Goal: Information Seeking & Learning: Learn about a topic

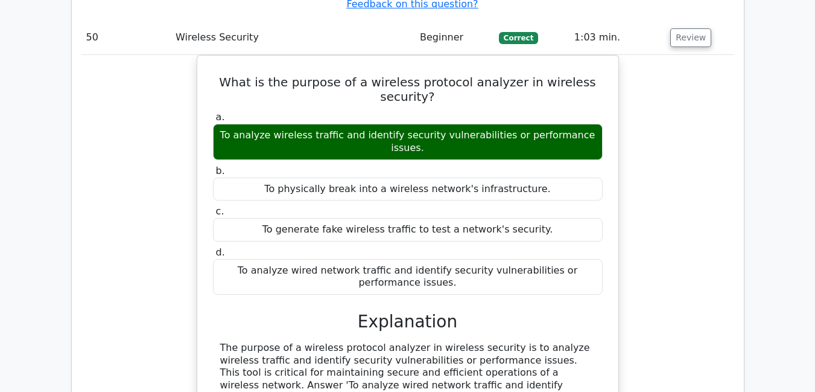
scroll to position [29970, 0]
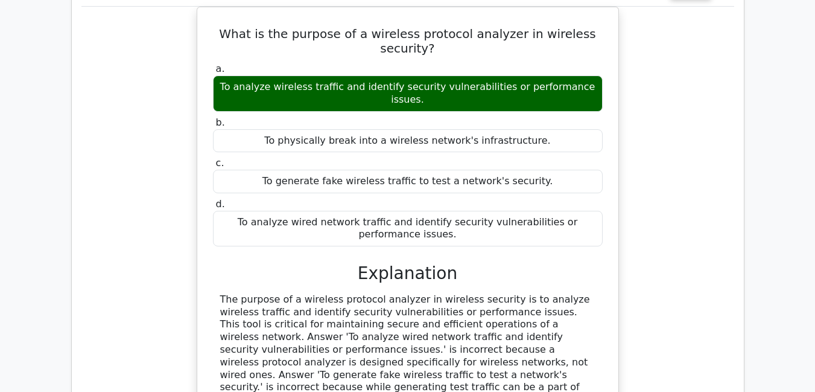
scroll to position [30066, 0]
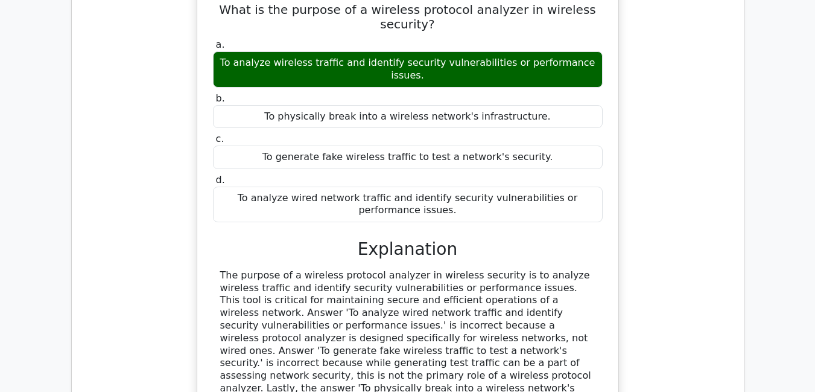
drag, startPoint x: 357, startPoint y: 299, endPoint x: 581, endPoint y: 345, distance: 228.5
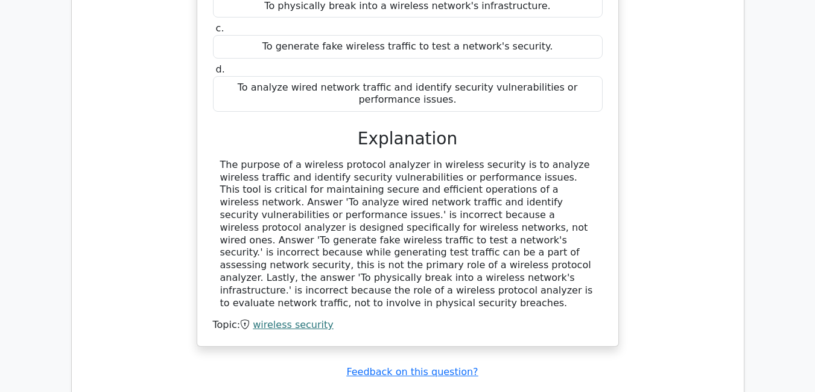
scroll to position [30187, 0]
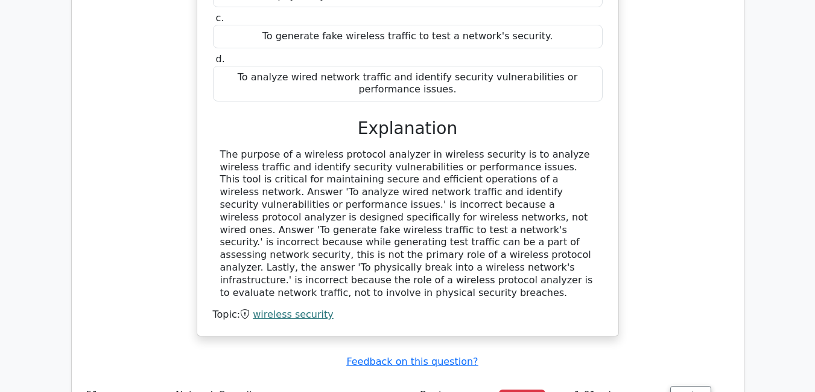
copy div "Explanation Because each branch (spoke) builds tunnels only to the two data-cen…"
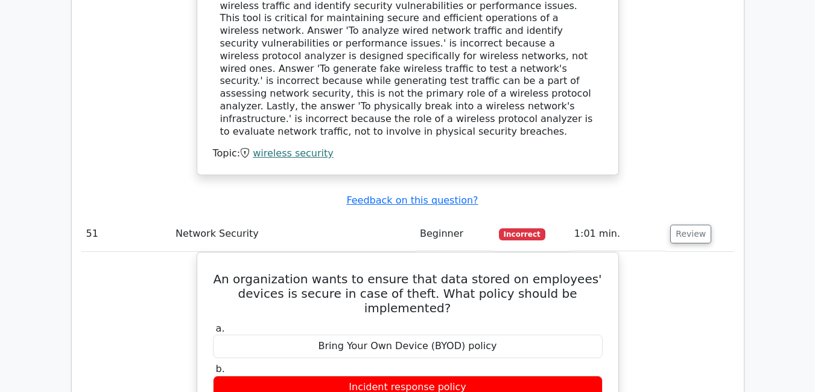
scroll to position [30404, 0]
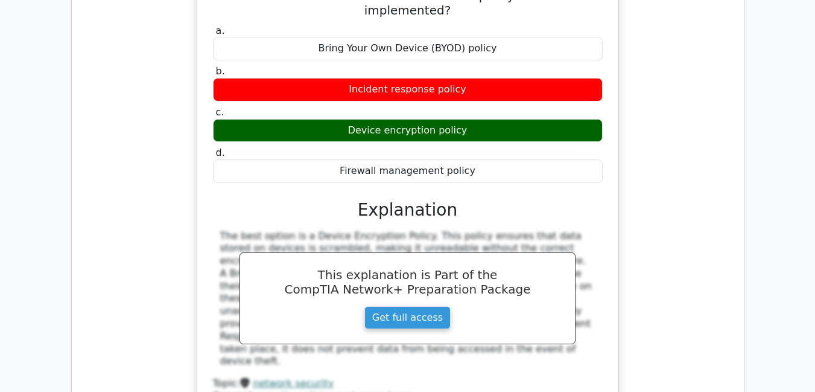
scroll to position [30670, 0]
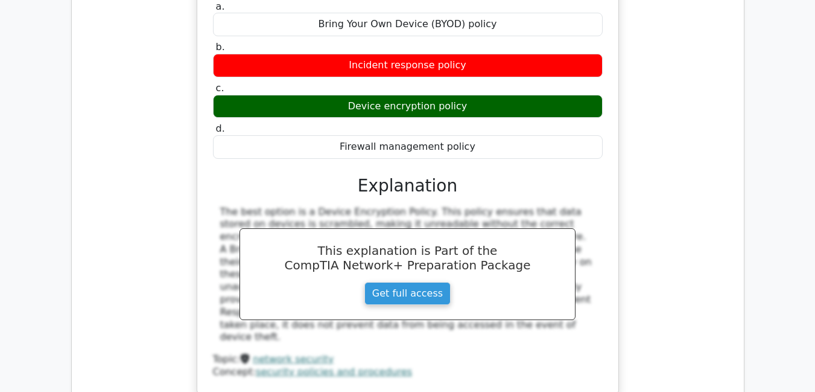
drag, startPoint x: 365, startPoint y: 238, endPoint x: 408, endPoint y: 338, distance: 108.6
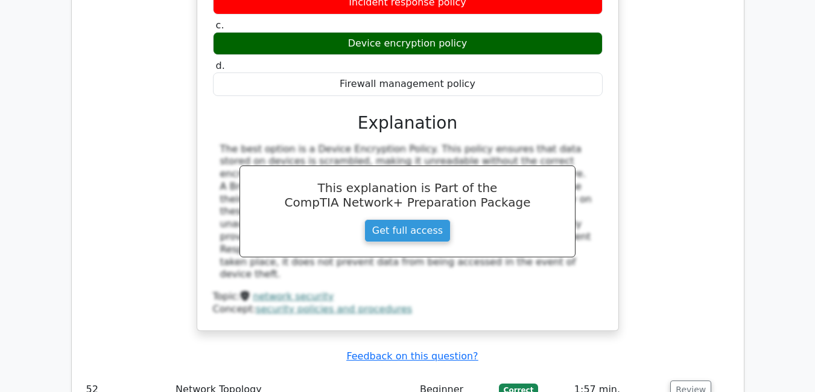
scroll to position [30734, 0]
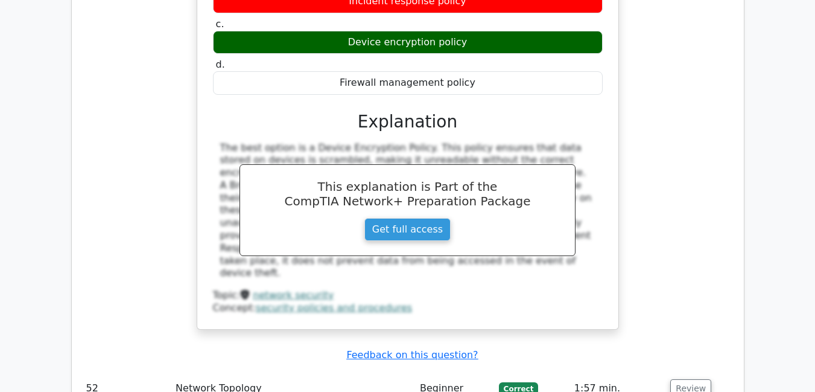
copy div "Explanation Data compression is the correct answer because it is a network opti…"
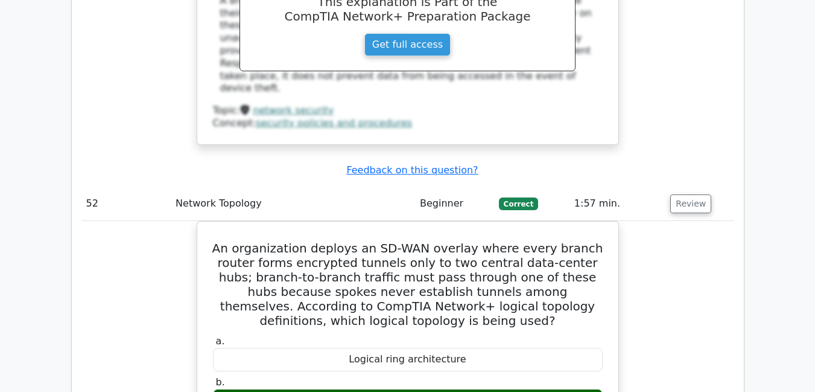
scroll to position [30927, 0]
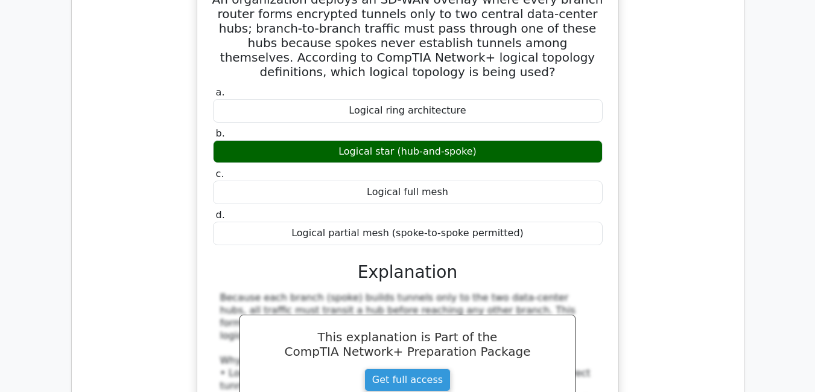
scroll to position [31168, 0]
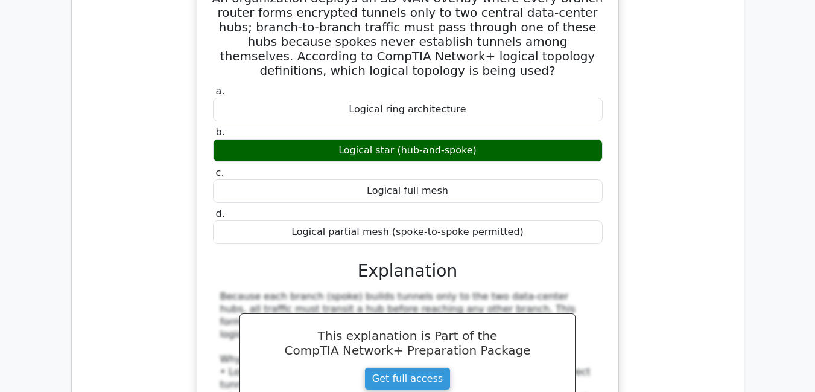
drag, startPoint x: 361, startPoint y: 253, endPoint x: 470, endPoint y: 296, distance: 117.0
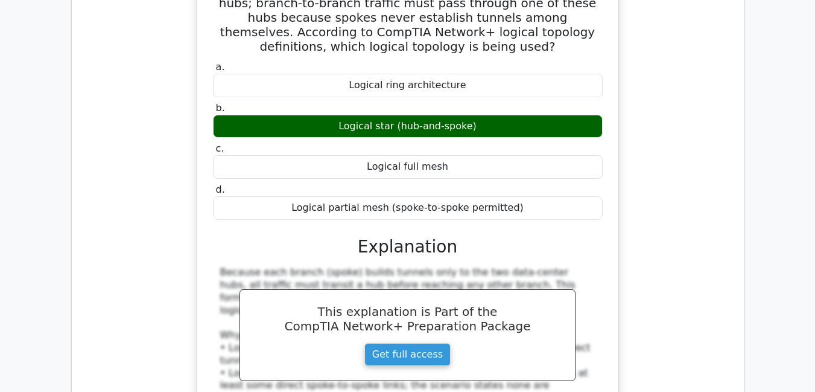
scroll to position [31216, 0]
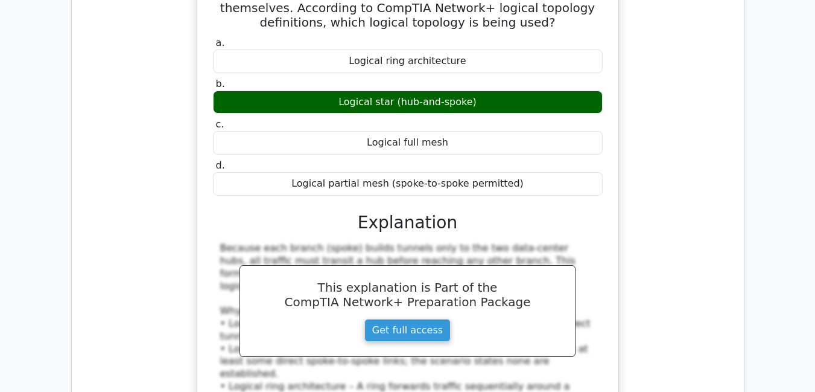
copy div "Explanation IPSec (Internet Protocol Security) is the correct answer because it…"
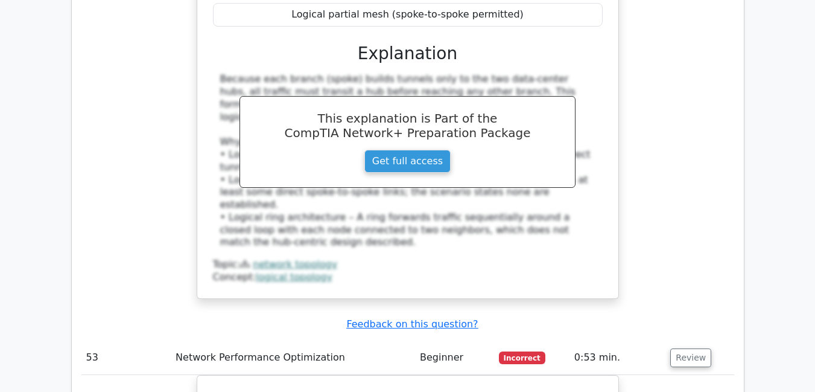
scroll to position [31482, 0]
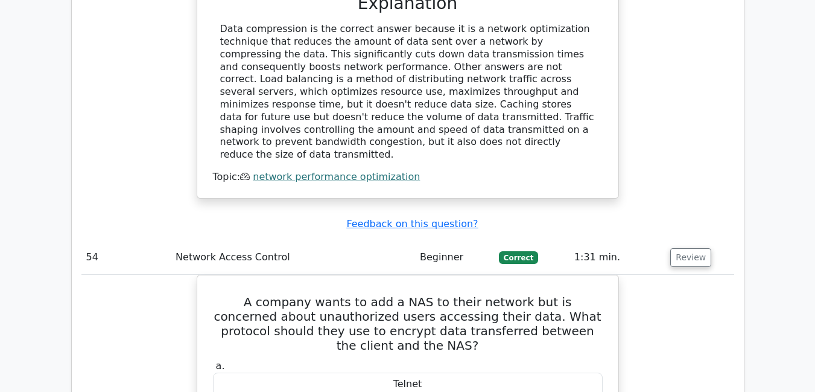
scroll to position [32037, 0]
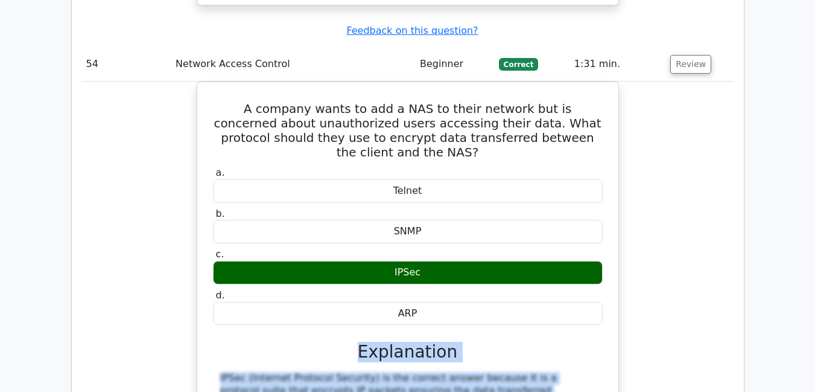
scroll to position [32230, 0]
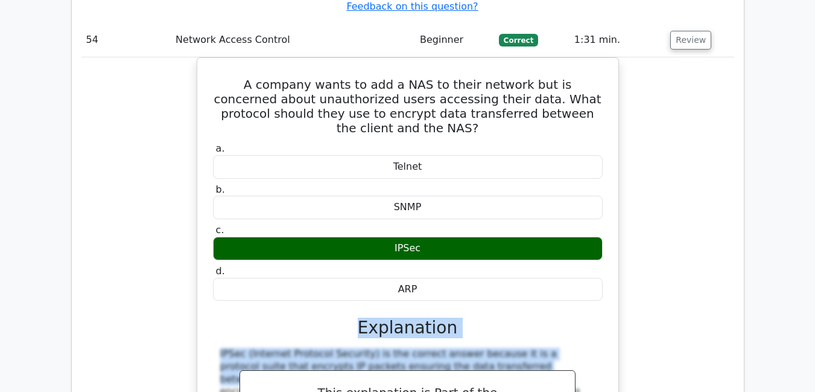
drag, startPoint x: 360, startPoint y: 220, endPoint x: 395, endPoint y: 359, distance: 143.8
copy div "Explanation Deploying Content Delivery Network (CDN) would be the best solution…"
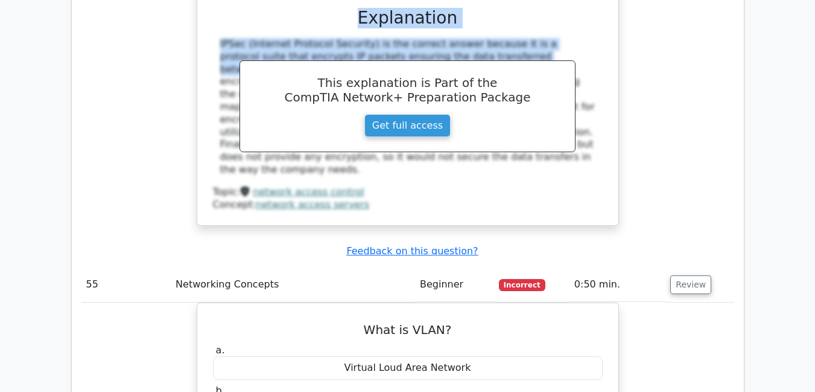
scroll to position [32544, 0]
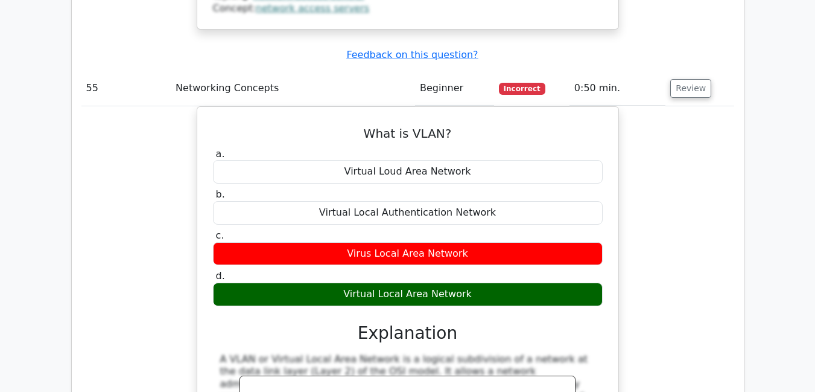
scroll to position [32737, 0]
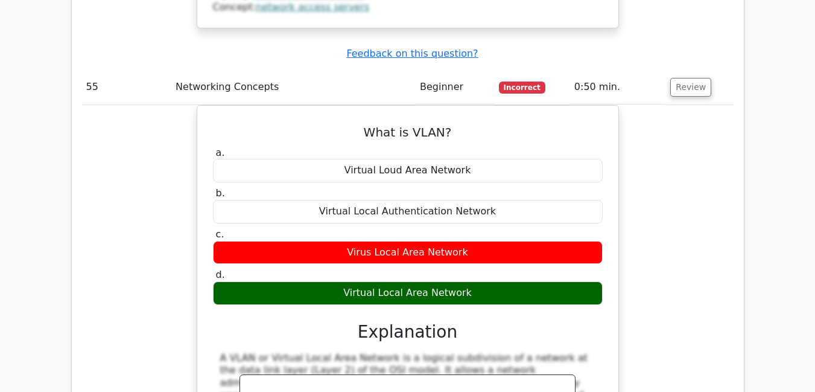
drag, startPoint x: 364, startPoint y: 253, endPoint x: 590, endPoint y: 326, distance: 237.7
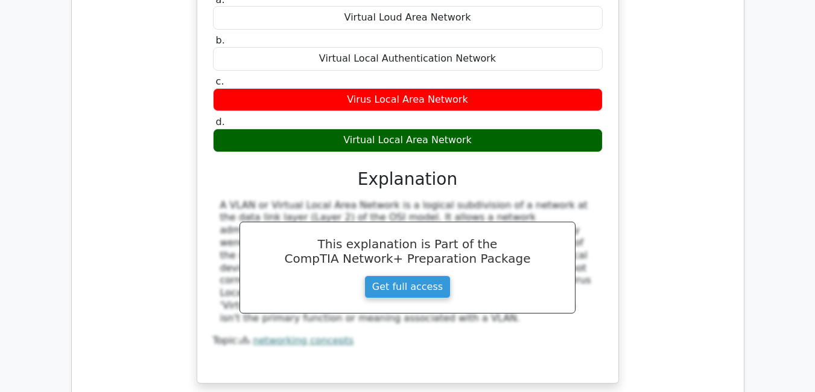
scroll to position [32906, 0]
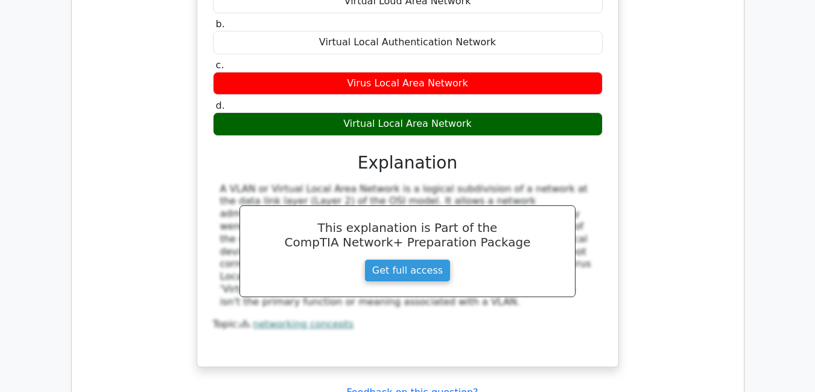
copy div "Explanation The correct topology for a data center that requires highly scalabl…"
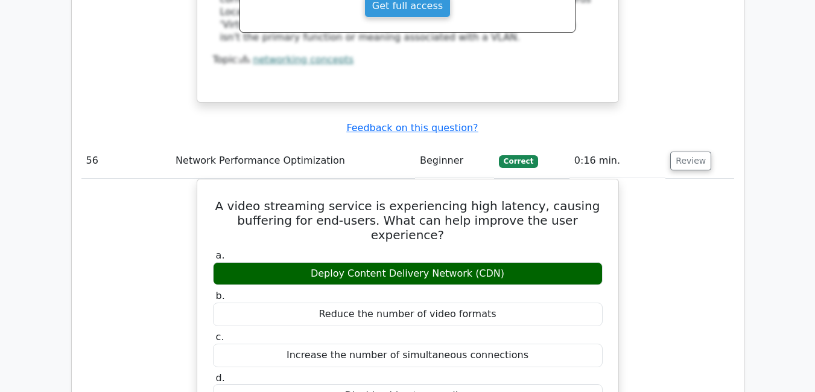
scroll to position [33171, 0]
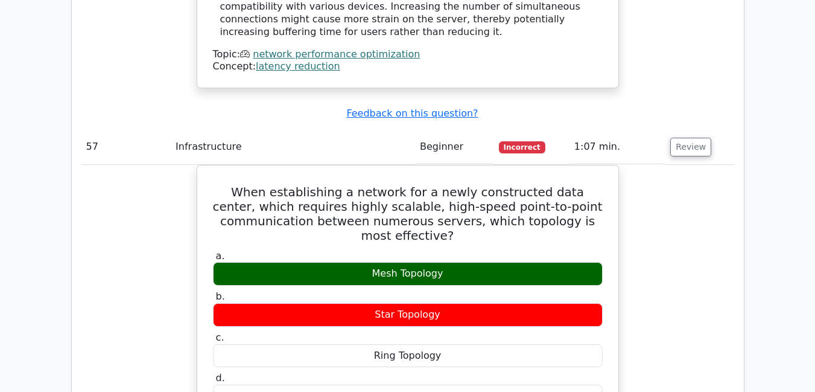
scroll to position [33726, 0]
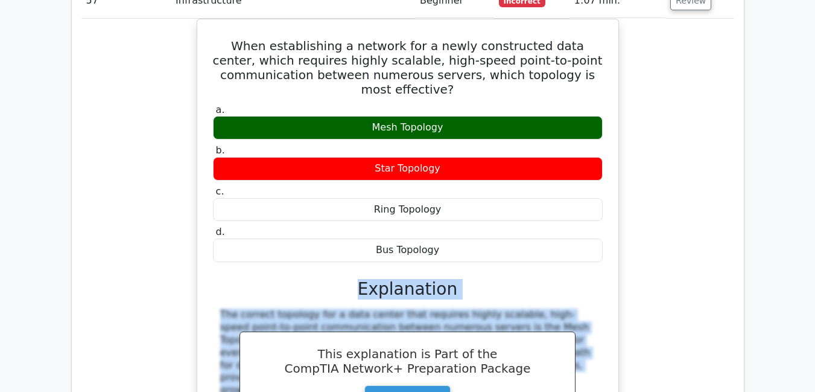
scroll to position [33871, 0]
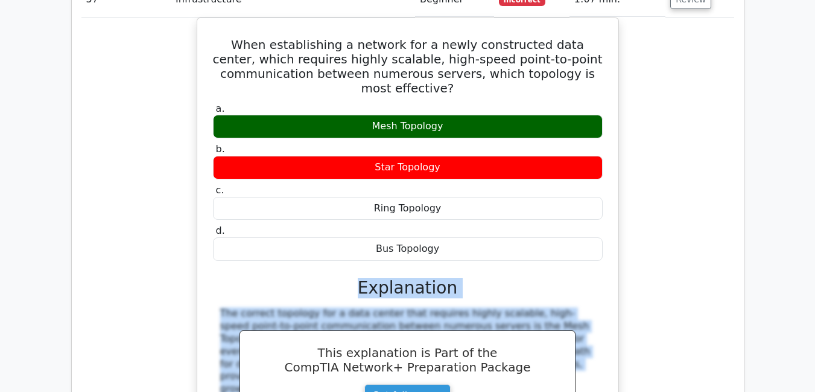
drag, startPoint x: 363, startPoint y: 212, endPoint x: 555, endPoint y: 308, distance: 214.5
copy div "Explanation H.323 is the correct answer because it is a protocol that provides …"
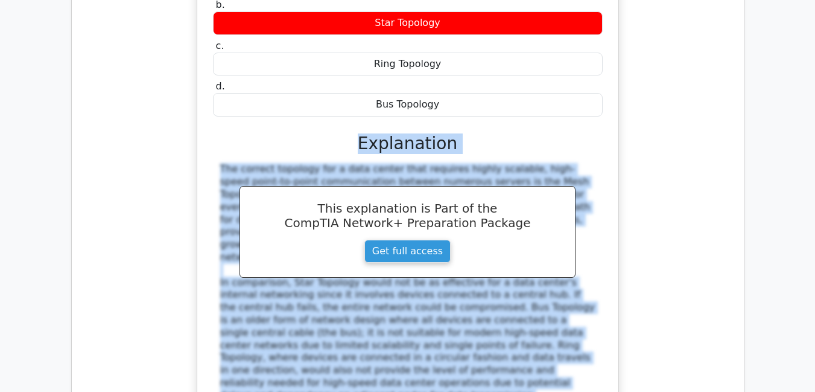
scroll to position [33895, 0]
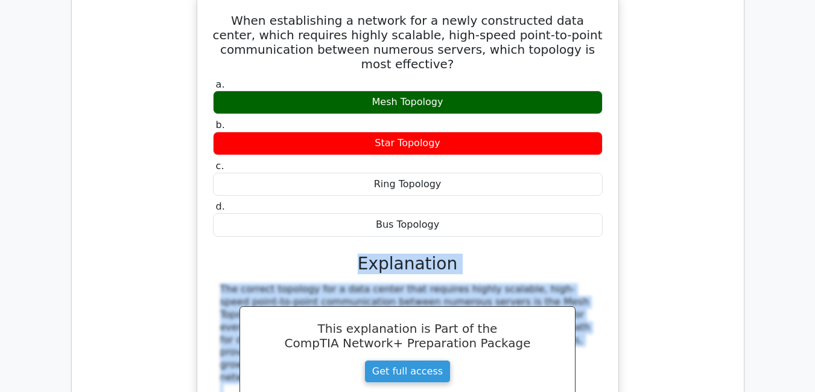
copy div "Explanation H.323 is the correct answer because it is a protocol that provides …"
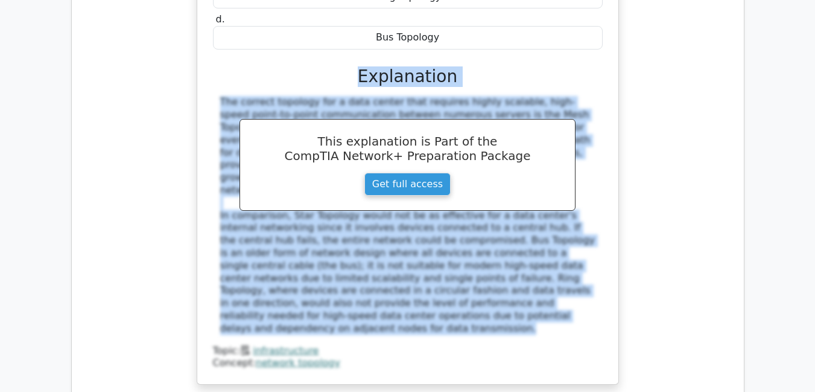
scroll to position [34088, 0]
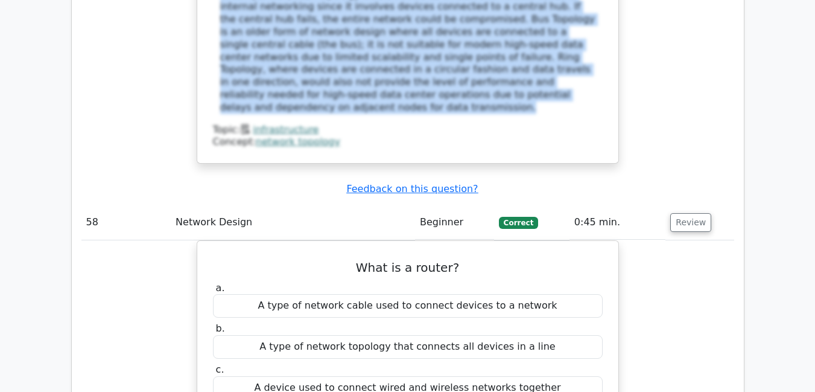
scroll to position [34306, 0]
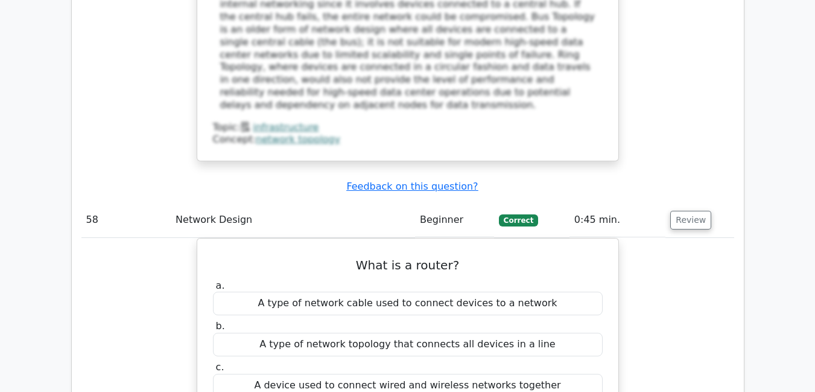
drag, startPoint x: 364, startPoint y: 256, endPoint x: 408, endPoint y: 282, distance: 50.8
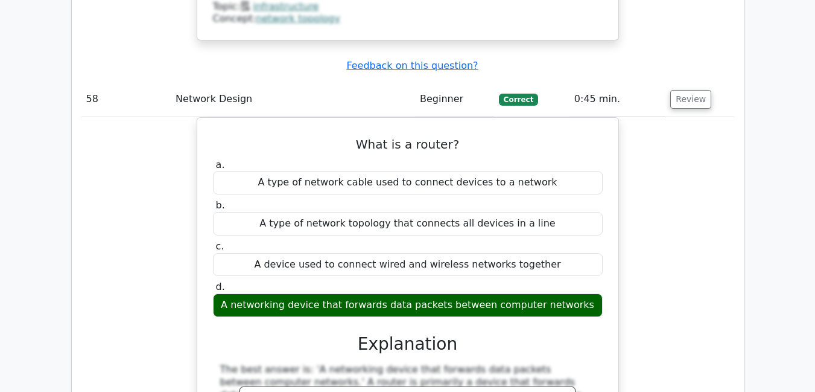
scroll to position [34427, 0]
copy div "Explanation The technology that can help to enforce the security policy for rem…"
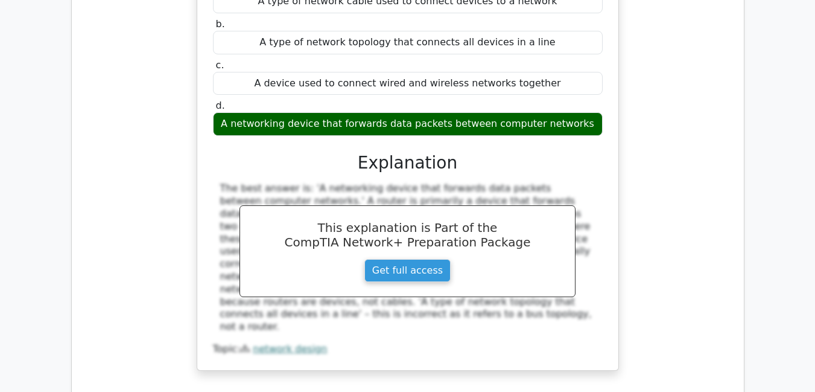
scroll to position [34644, 0]
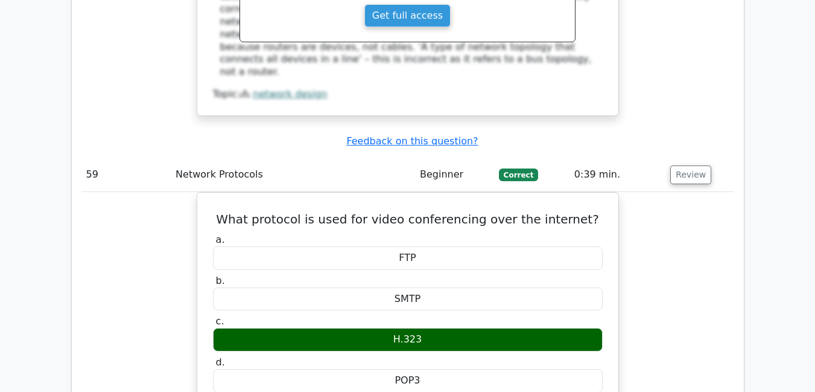
scroll to position [34861, 0]
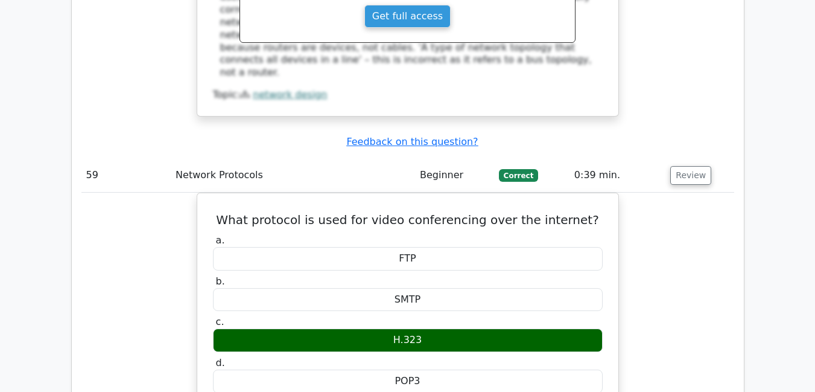
drag, startPoint x: 365, startPoint y: 252, endPoint x: 457, endPoint y: 290, distance: 99.8
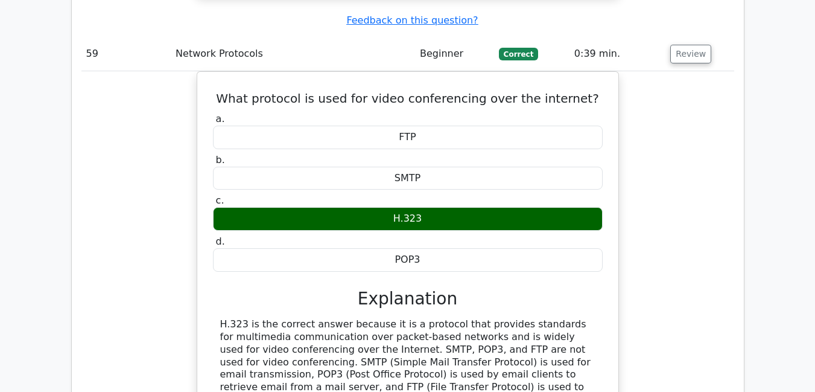
scroll to position [35029, 0]
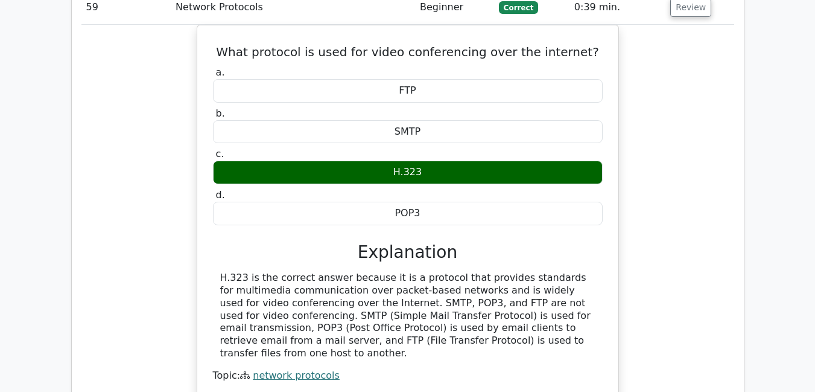
copy div "Explanation The most likely issue that stops a user from accessing the internal…"
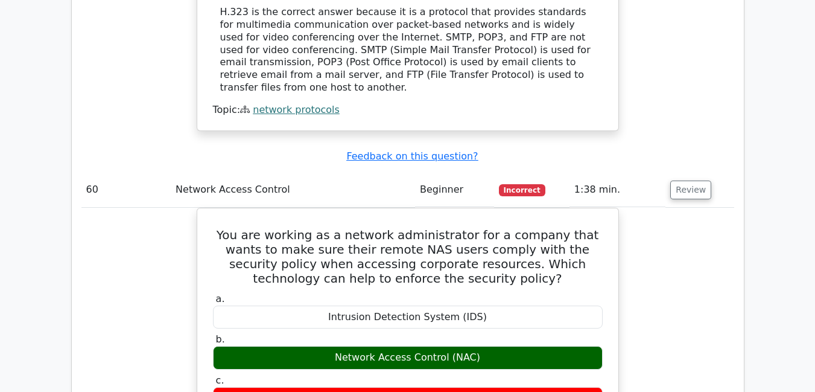
scroll to position [35319, 0]
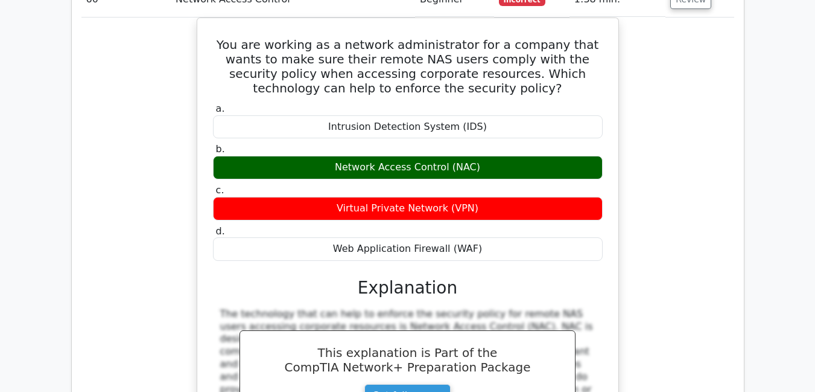
scroll to position [35488, 0]
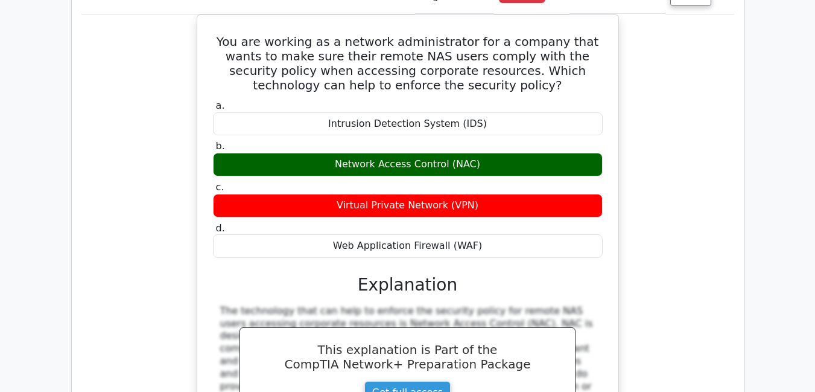
drag, startPoint x: 364, startPoint y: 229, endPoint x: 542, endPoint y: 346, distance: 212.2
copy div "Explanation To set up a network that hides its SSID (Service Set Identifier), t…"
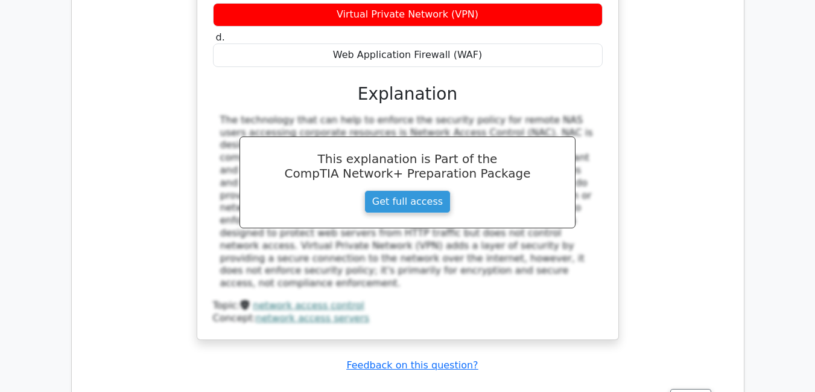
scroll to position [35681, 0]
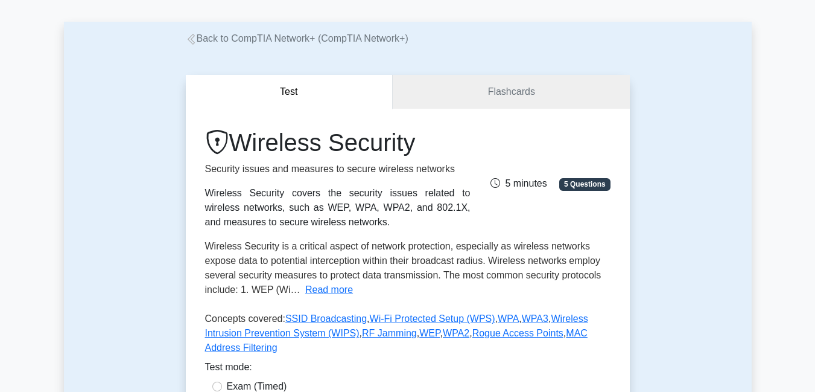
scroll to position [48, 0]
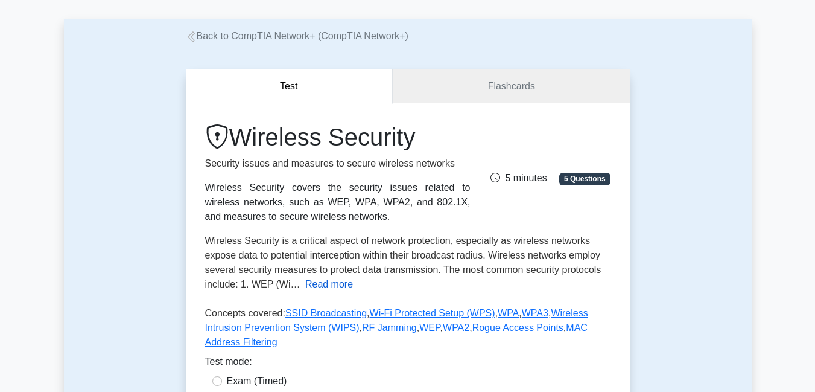
click at [320, 285] on button "Read more" at bounding box center [329, 284] width 48 height 14
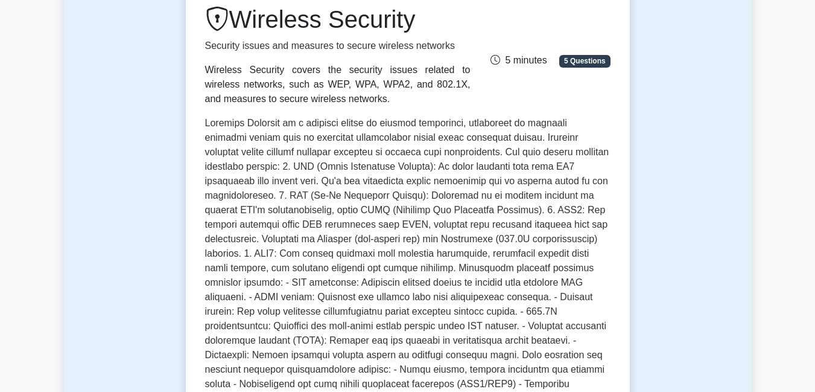
scroll to position [145, 0]
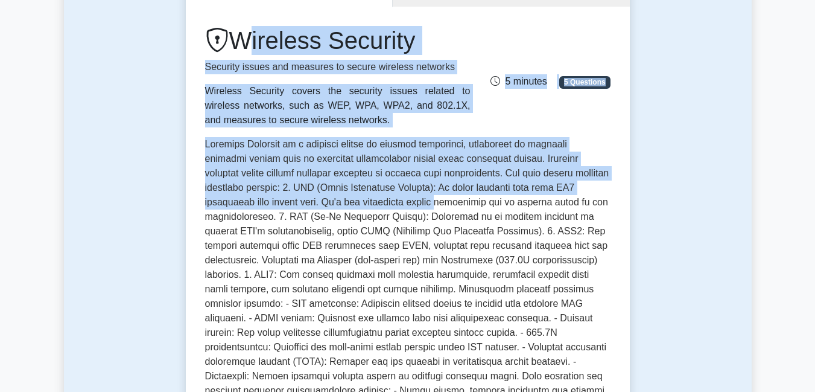
drag, startPoint x: 235, startPoint y: 33, endPoint x: 369, endPoint y: 209, distance: 220.8
click at [369, 209] on div "Wireless Security Security issues and measures to secure wireless networks Wire…" at bounding box center [407, 279] width 405 height 507
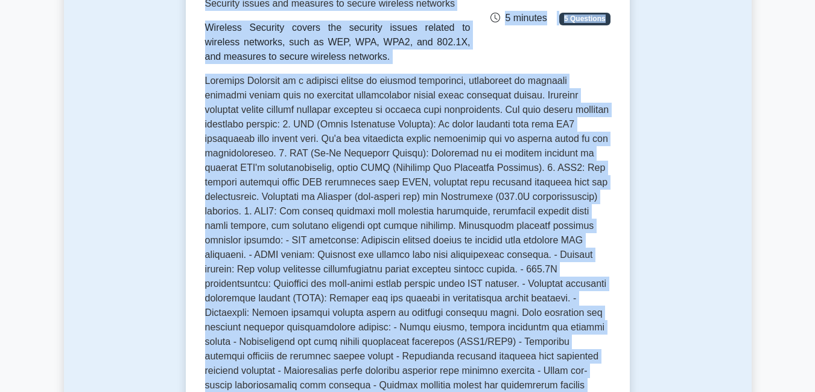
scroll to position [237, 0]
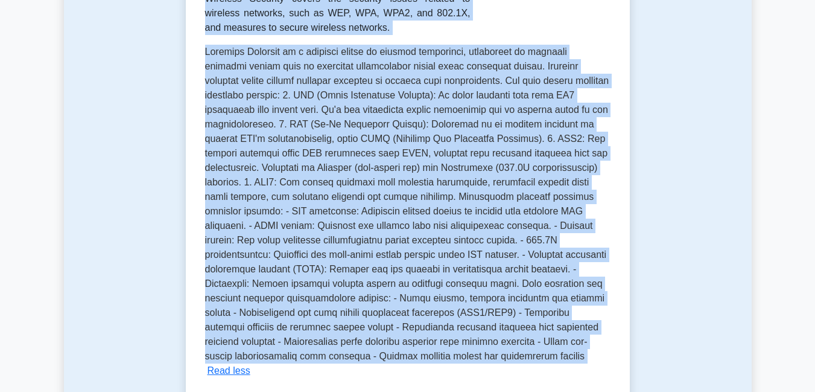
copy div "Wireless Security Security issues and measures to secure wireless networks Wire…"
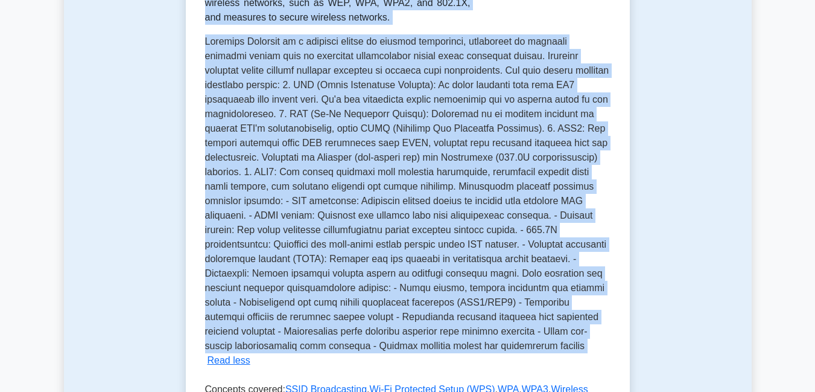
scroll to position [215, 0]
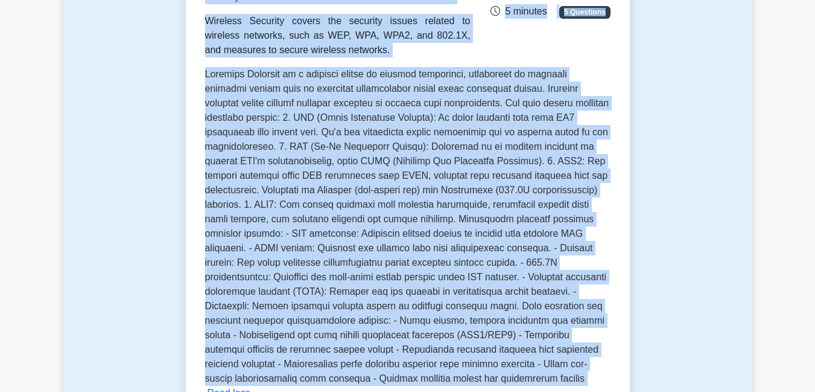
click at [606, 138] on div "Wireless Security is a critical aspect of network protection, especially as wir…" at bounding box center [407, 233] width 405 height 333
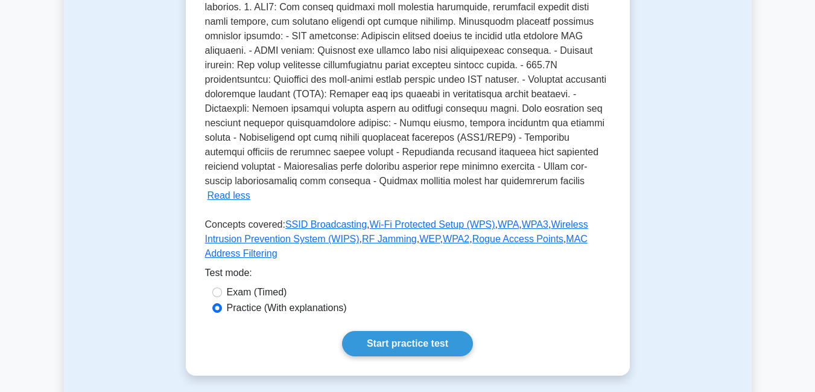
scroll to position [483, 0]
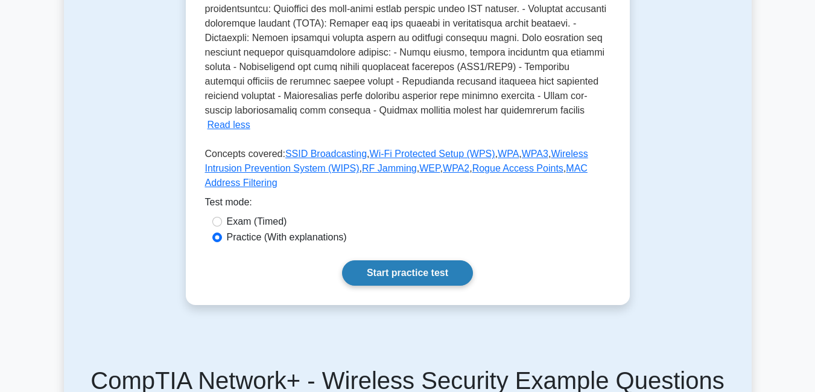
click at [387, 260] on link "Start practice test" at bounding box center [407, 272] width 131 height 25
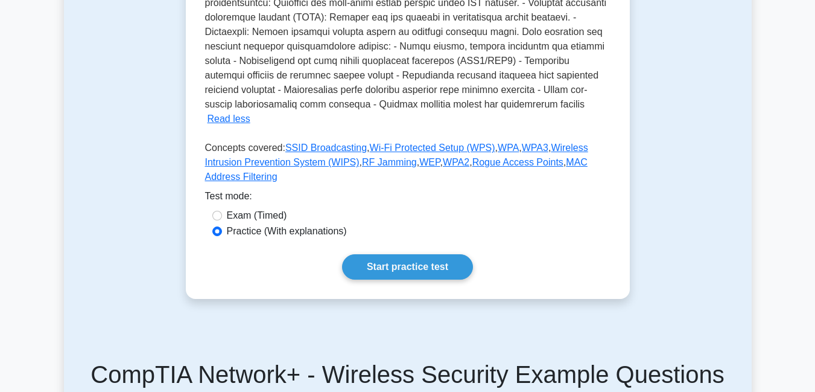
scroll to position [531, 0]
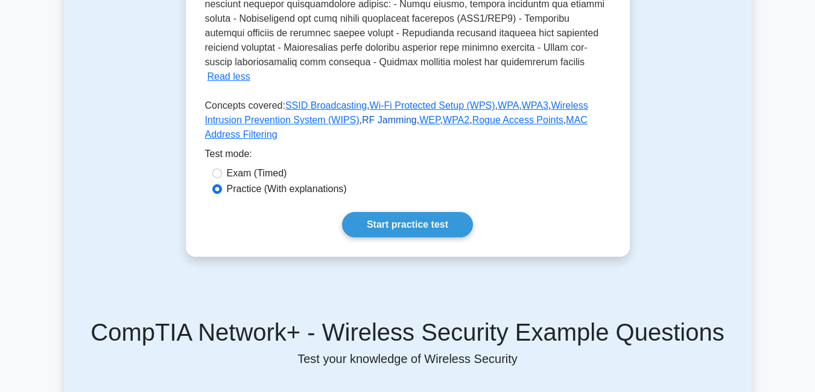
click at [362, 115] on link "RF Jamming" at bounding box center [389, 120] width 55 height 10
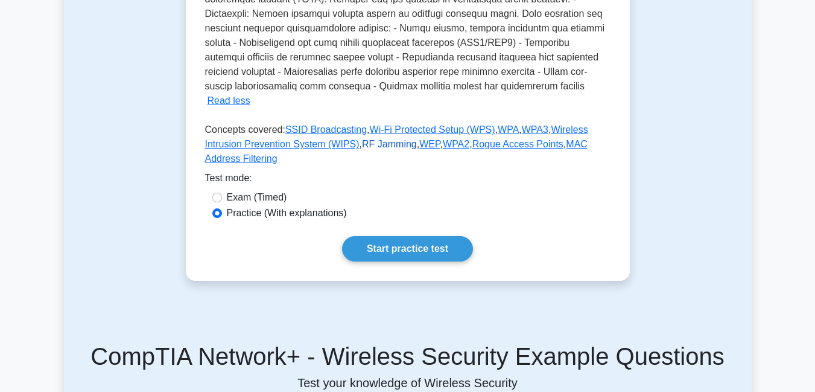
scroll to position [483, 0]
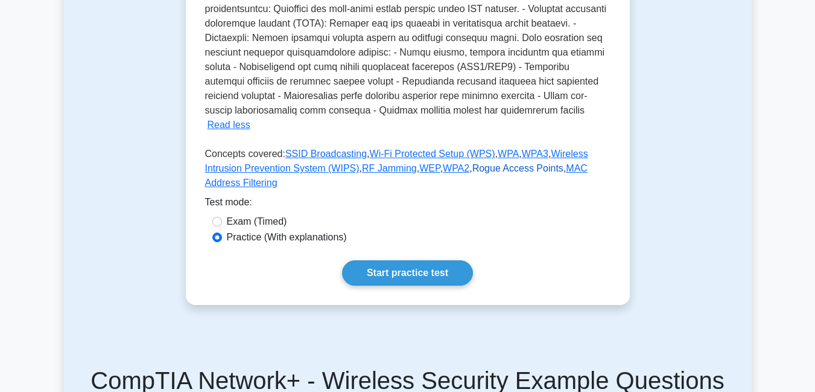
click at [472, 163] on link "Rogue Access Points" at bounding box center [517, 168] width 91 height 10
click at [581, 195] on div "Test mode:" at bounding box center [407, 204] width 405 height 19
click at [395, 148] on link "Wi-Fi Protected Setup (WPS)" at bounding box center [432, 153] width 125 height 10
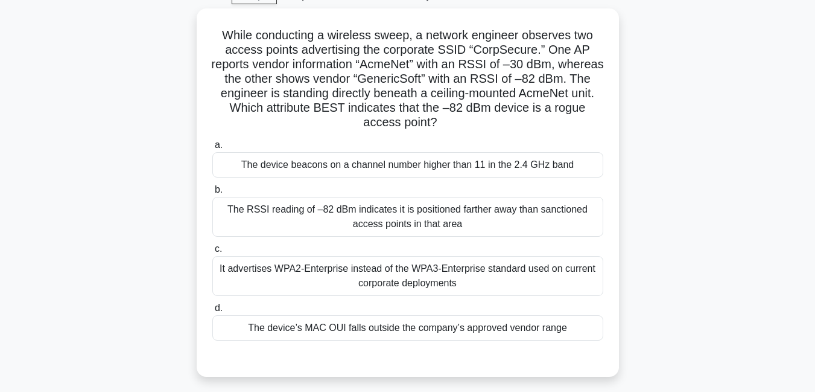
scroll to position [86, 0]
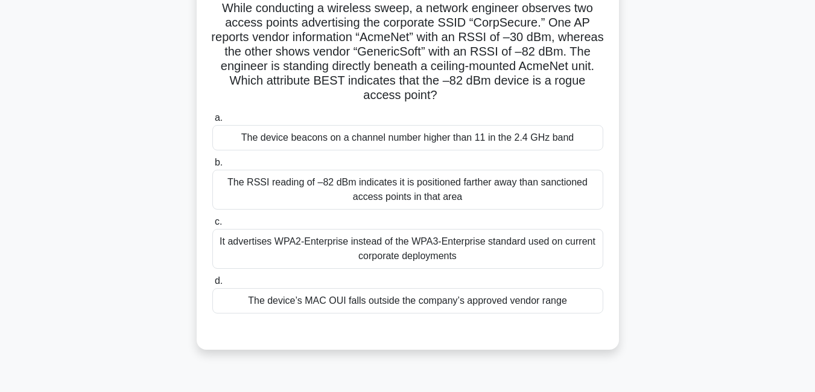
click at [466, 302] on div "The device’s MAC OUI falls outside the company’s approved vendor range" at bounding box center [407, 300] width 391 height 25
click at [212, 285] on input "d. The device’s MAC OUI falls outside the company’s approved vendor range" at bounding box center [212, 281] width 0 height 8
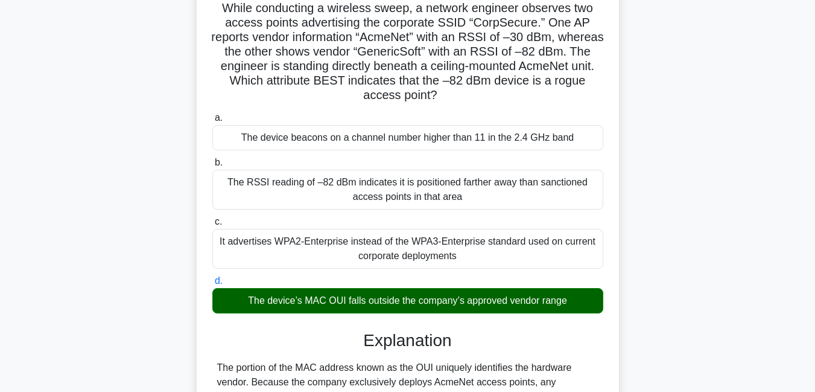
click at [212, 114] on input "a. The device beacons on a channel number higher than 11 in the 2.4 GHz band" at bounding box center [212, 118] width 0 height 8
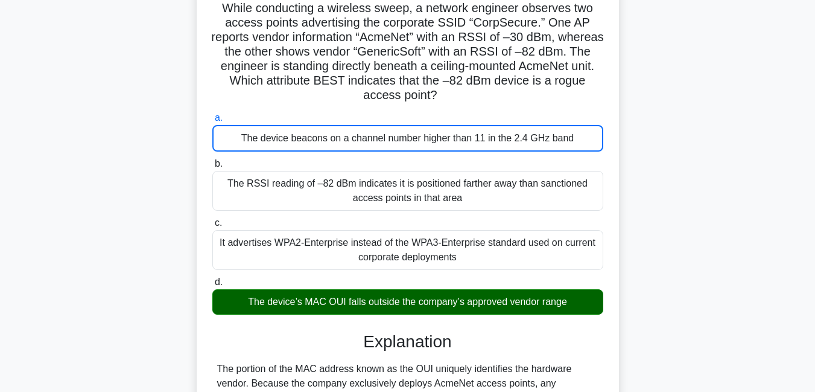
click at [212, 160] on input "b. The RSSI reading of –82 dBm indicates it is positioned farther away than san…" at bounding box center [212, 164] width 0 height 8
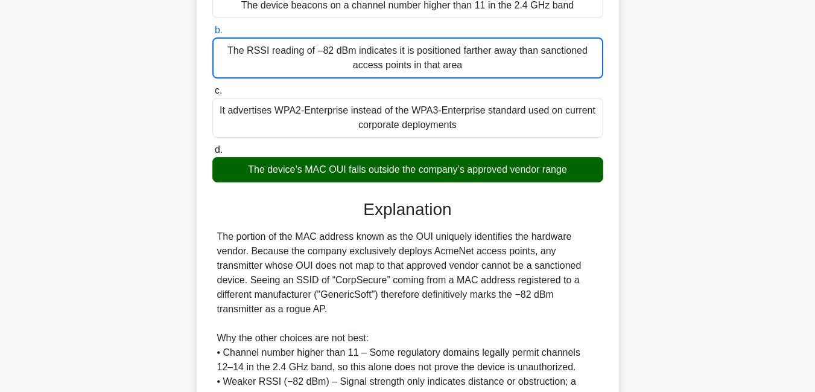
scroll to position [226, 0]
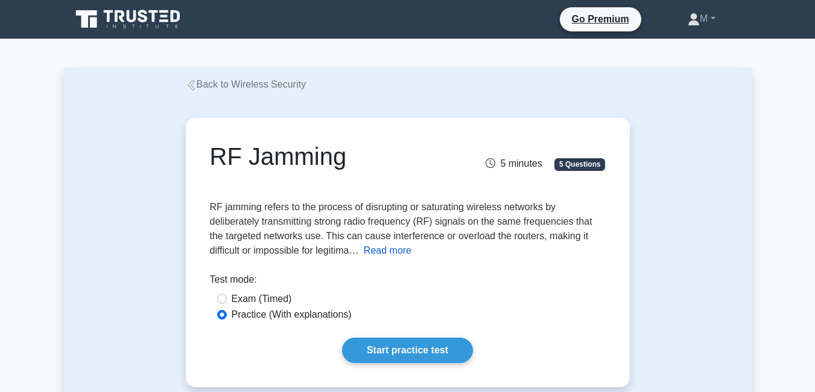
click at [396, 253] on button "Read more" at bounding box center [388, 250] width 48 height 14
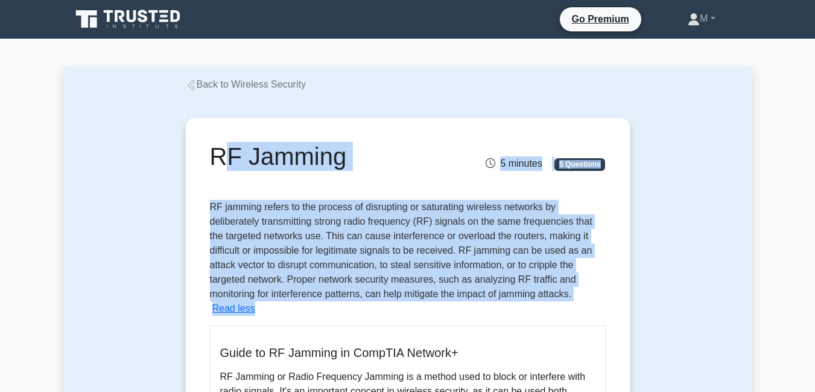
drag, startPoint x: 213, startPoint y: 153, endPoint x: 580, endPoint y: 304, distance: 396.6
copy div "RF Jamming 5 minutes 5 Questions RF jamming refers to the process of disrupting…"
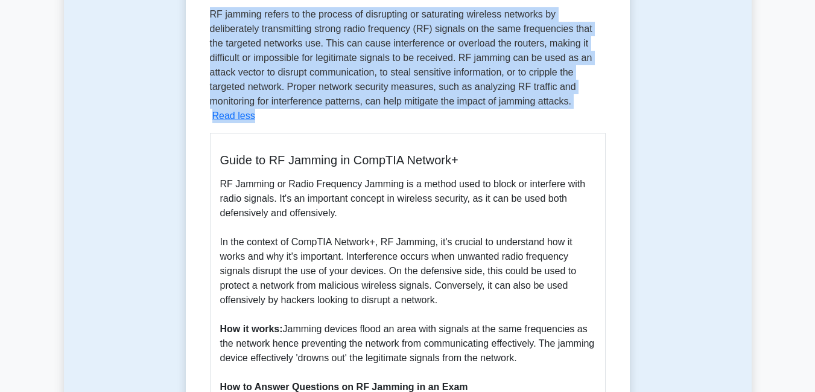
scroll to position [193, 0]
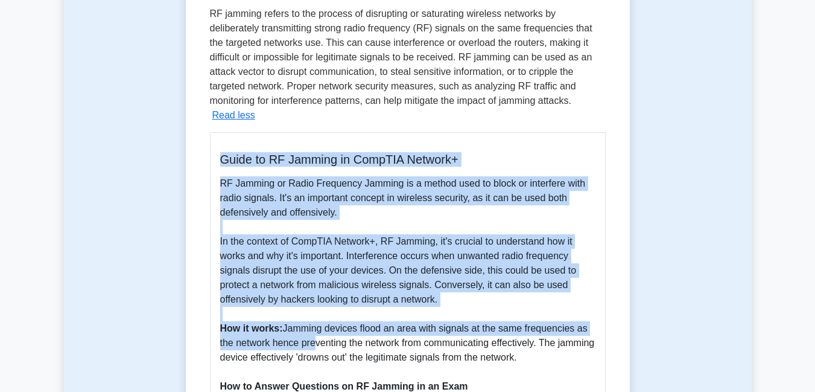
drag, startPoint x: 221, startPoint y: 156, endPoint x: 313, endPoint y: 346, distance: 211.3
click at [313, 346] on div "Guide to RF Jamming in CompTIA Network+ RF Jamming or Radio Frequency Jamming i…" at bounding box center [408, 371] width 396 height 478
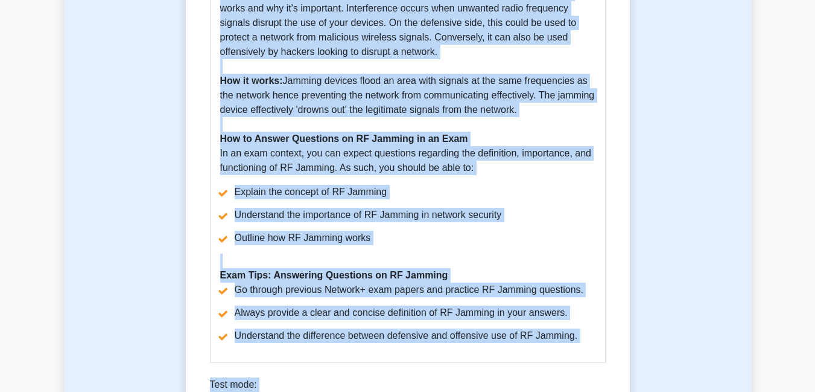
scroll to position [438, 0]
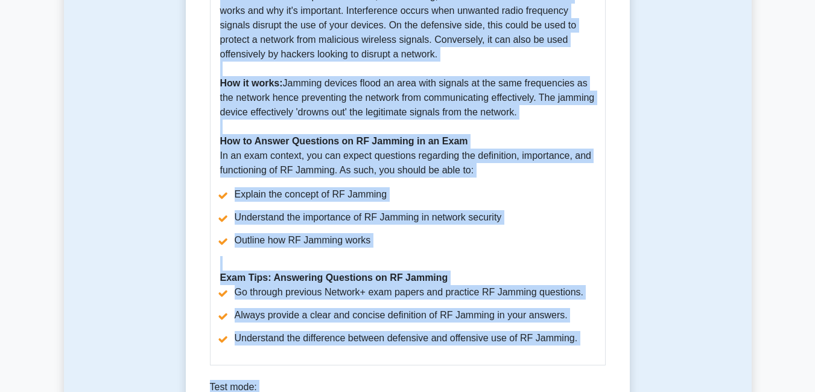
copy div "Guide to RF Jamming in CompTIA Network+ RF Jamming or Radio Frequency Jamming i…"
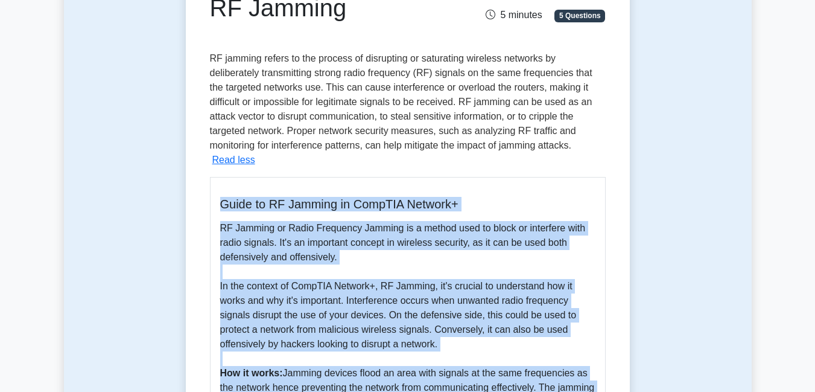
scroll to position [124, 0]
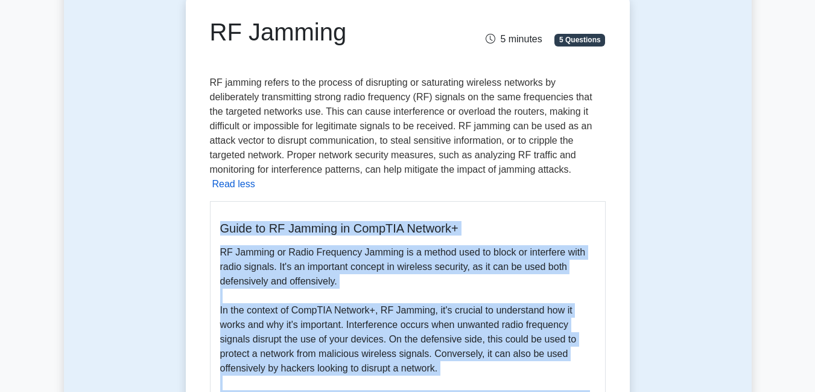
click at [241, 186] on button "Read less" at bounding box center [233, 184] width 43 height 14
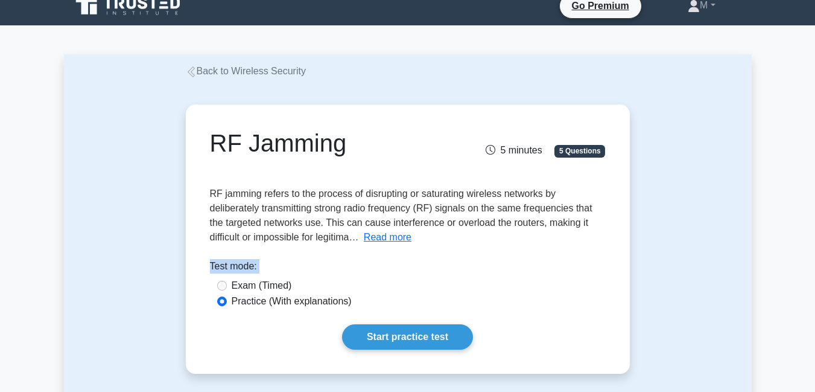
scroll to position [7, 0]
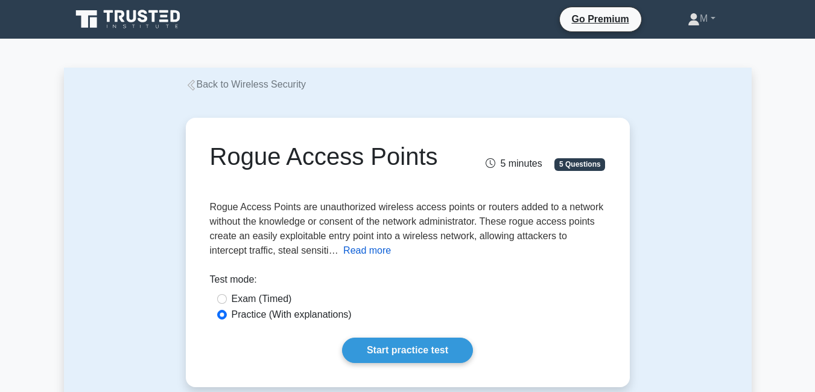
click at [366, 253] on button "Read more" at bounding box center [367, 250] width 48 height 14
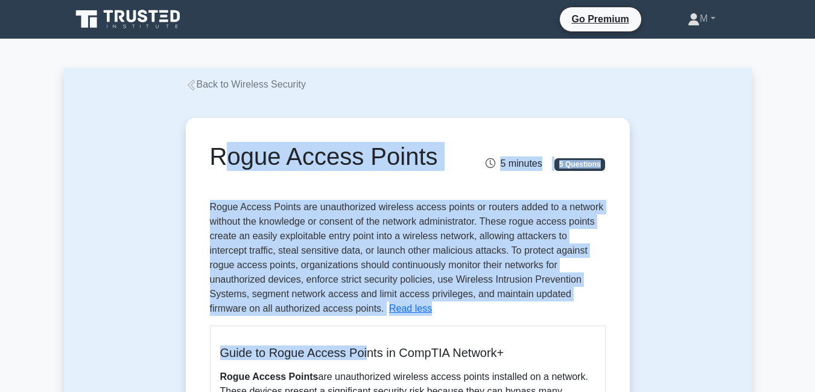
drag, startPoint x: 209, startPoint y: 156, endPoint x: 367, endPoint y: 317, distance: 226.1
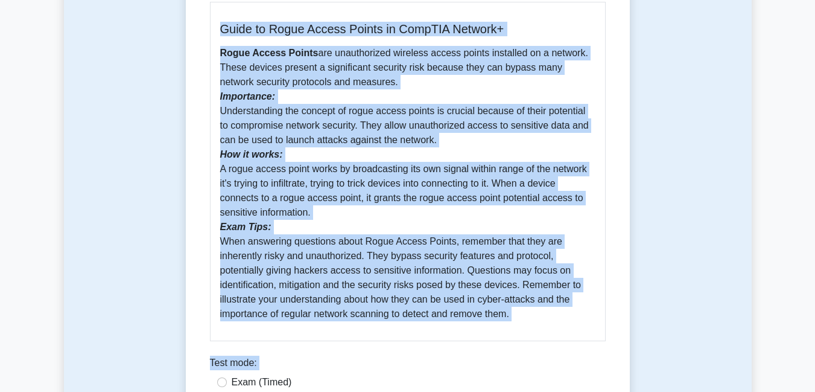
scroll to position [299, 0]
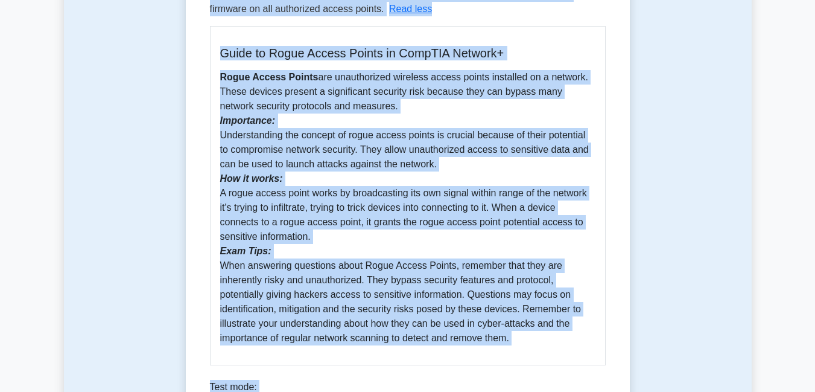
click at [281, 272] on p "Rogue Access Points are unauthorized wireless access points installed on a netw…" at bounding box center [407, 207] width 375 height 275
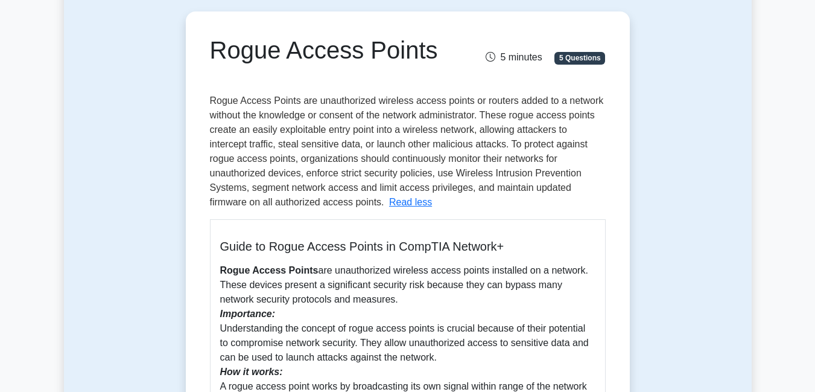
scroll to position [82, 0]
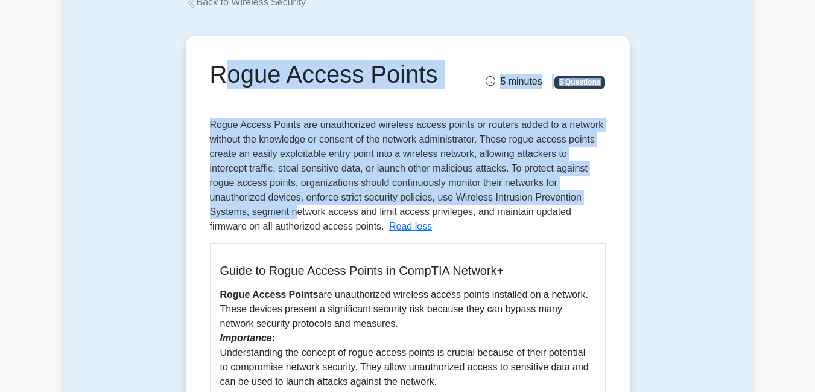
drag, startPoint x: 211, startPoint y: 77, endPoint x: 292, endPoint y: 216, distance: 160.6
click at [292, 216] on div "Rogue Access Points 5 minutes 5 Questions Rogue Access Points are unauthorized …" at bounding box center [408, 373] width 434 height 666
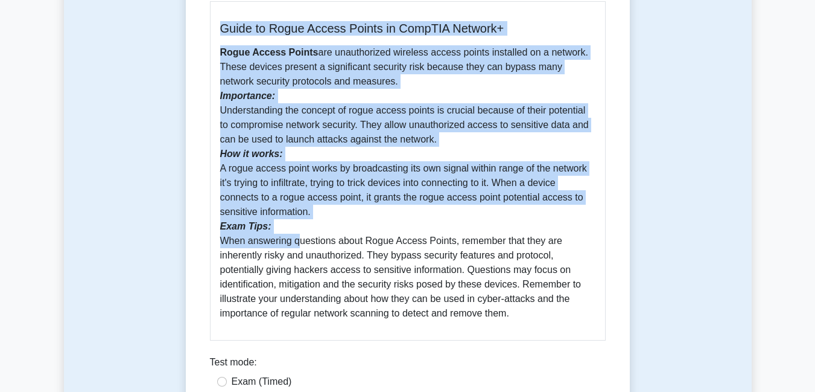
scroll to position [325, 0]
copy div "Rogue Access Points 5 minutes 5 Questions Rogue Access Points are unauthorized …"
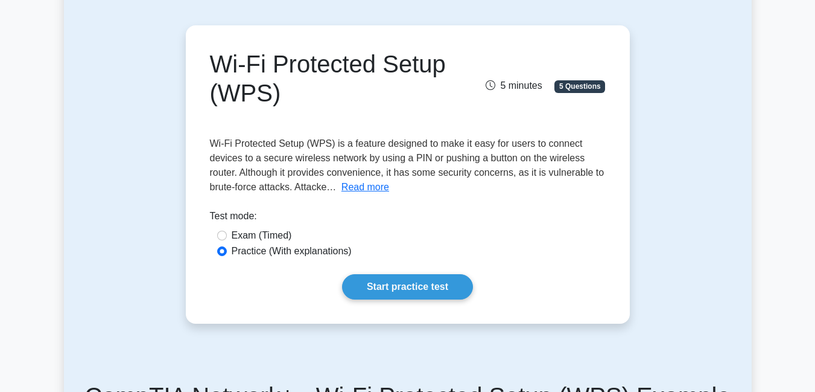
scroll to position [97, 0]
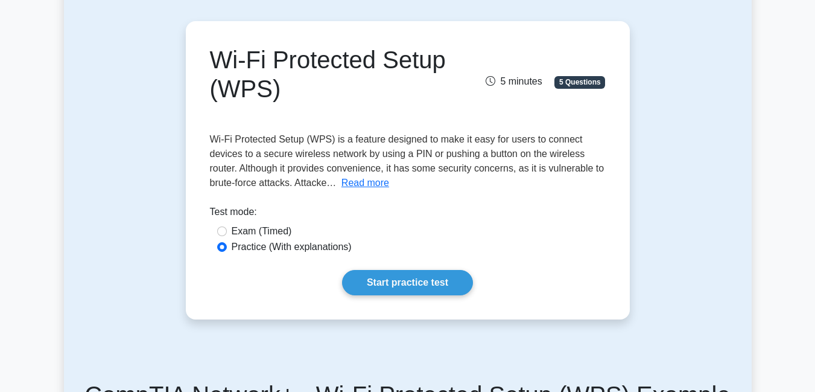
click at [570, 265] on div "Wi-Fi Protected Setup (WPS) 5 minutes 5 Questions Read more" at bounding box center [408, 170] width 434 height 288
click at [379, 182] on button "Read more" at bounding box center [365, 183] width 48 height 14
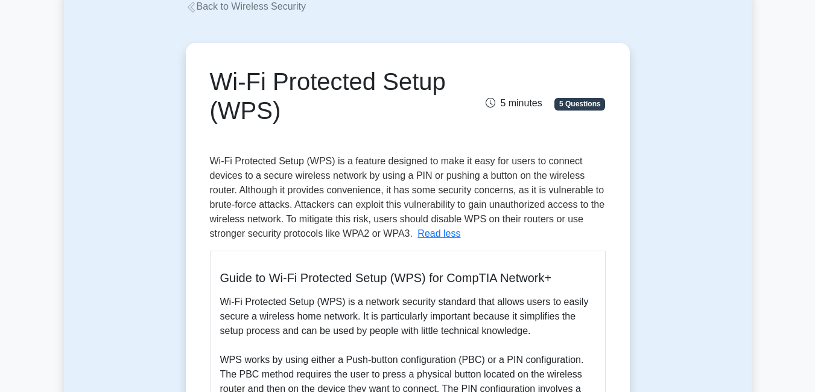
scroll to position [72, 0]
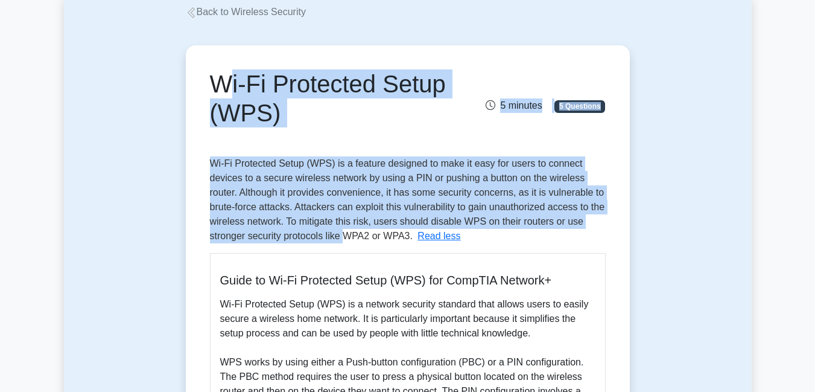
drag, startPoint x: 211, startPoint y: 75, endPoint x: 346, endPoint y: 235, distance: 210.2
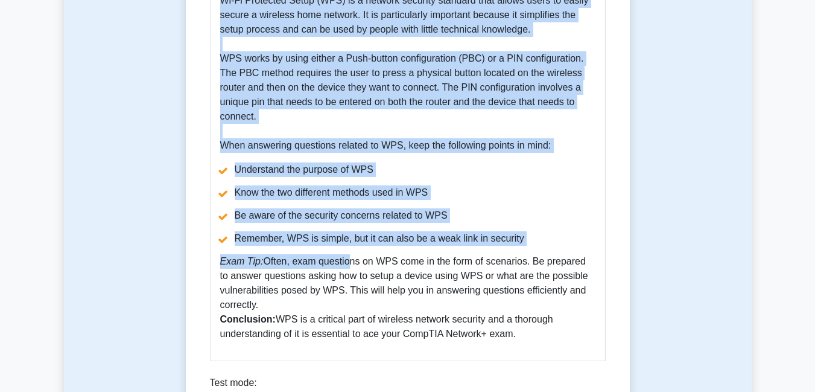
scroll to position [378, 0]
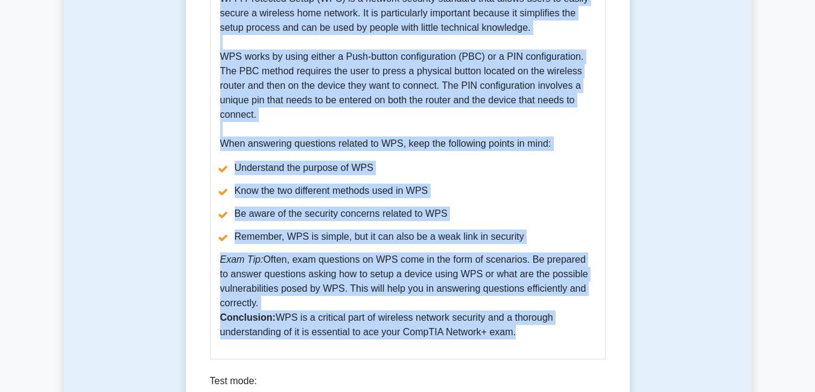
copy div "Lo-Ip Dolorsita Conse (ADI) 0 elitsed 9 Doeiusmod Te-In Utlaboree Dolor (MAG) a…"
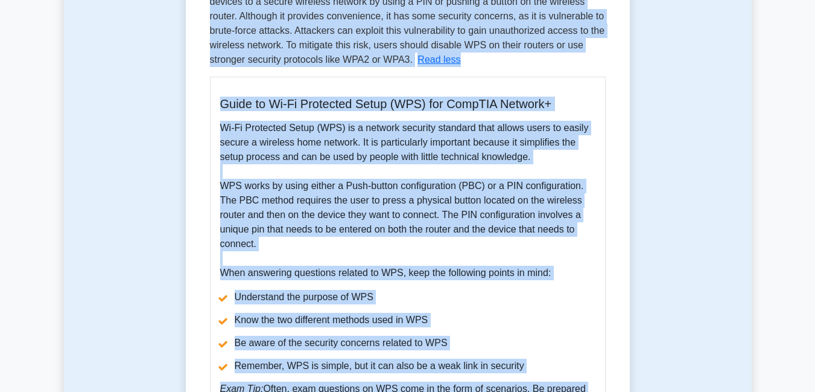
scroll to position [16, 0]
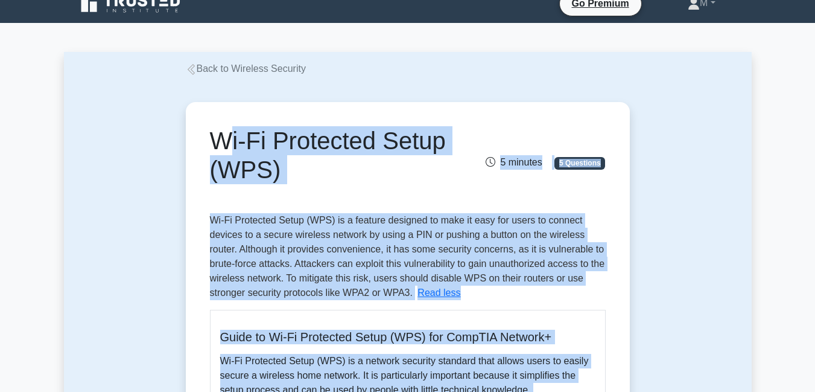
click at [370, 181] on h1 "Wi-Fi Protected Setup (WPS)" at bounding box center [339, 155] width 259 height 58
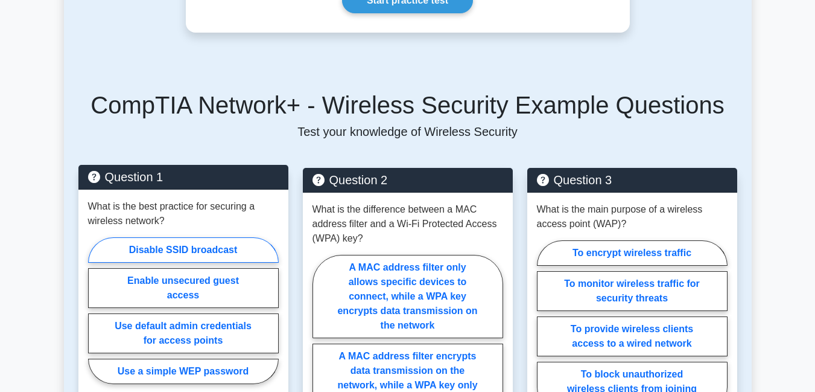
click at [193, 237] on label "Disable SSID broadcast" at bounding box center [183, 249] width 191 height 25
click at [96, 310] on input "Disable SSID broadcast" at bounding box center [92, 314] width 8 height 8
radio input "true"
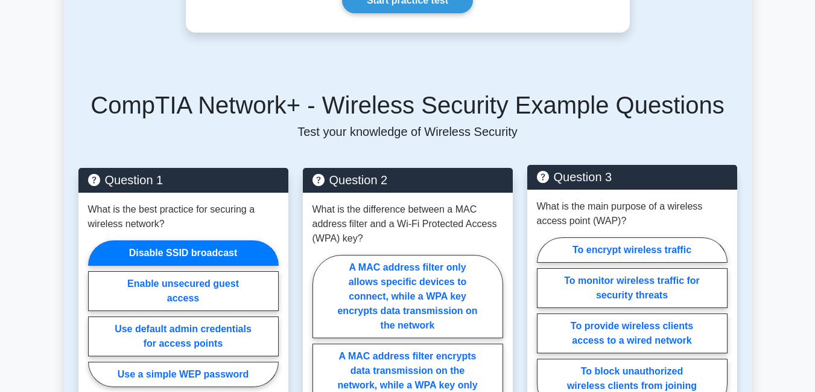
click at [88, 313] on input "Enable unsecured guest access" at bounding box center [92, 317] width 8 height 8
radio input "true"
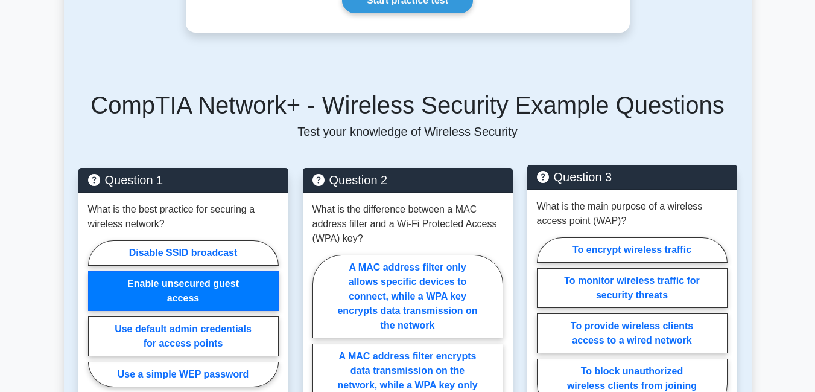
click at [88, 313] on input "Use default admin credentials for access points" at bounding box center [92, 317] width 8 height 8
radio input "true"
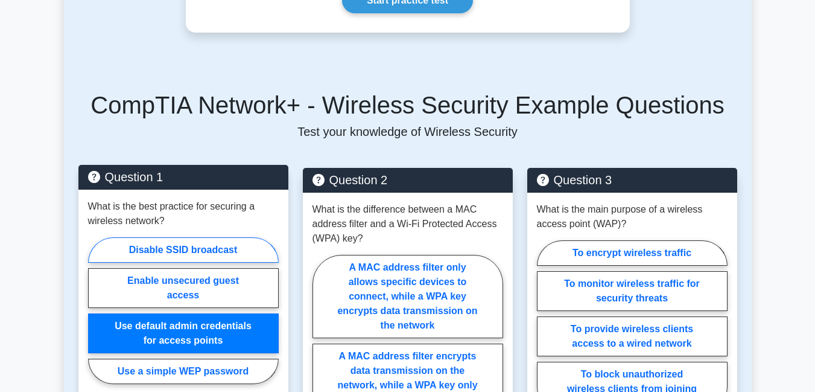
click at [210, 237] on label "Disable SSID broadcast" at bounding box center [183, 249] width 191 height 25
click at [96, 310] on input "Disable SSID broadcast" at bounding box center [92, 314] width 8 height 8
radio input "true"
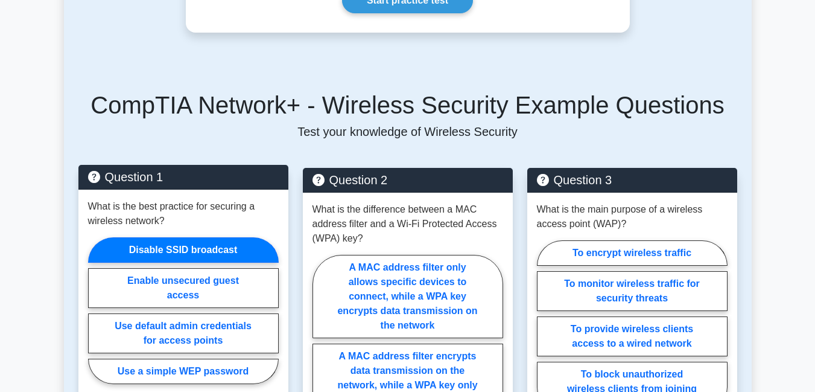
click at [210, 237] on label "Disable SSID broadcast" at bounding box center [183, 249] width 191 height 25
click at [96, 310] on input "Disable SSID broadcast" at bounding box center [92, 314] width 8 height 8
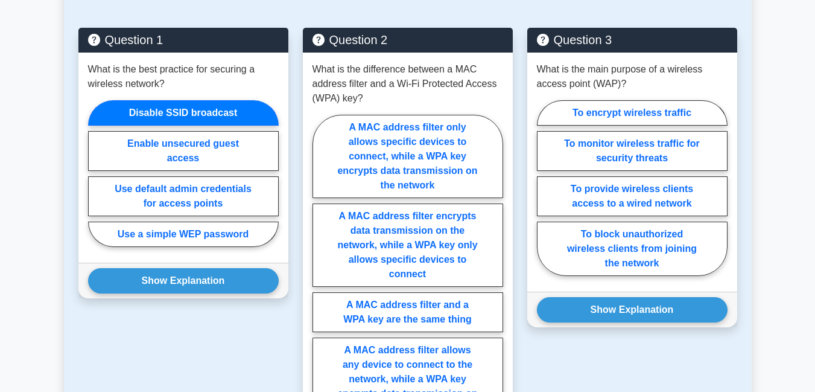
scroll to position [620, 0]
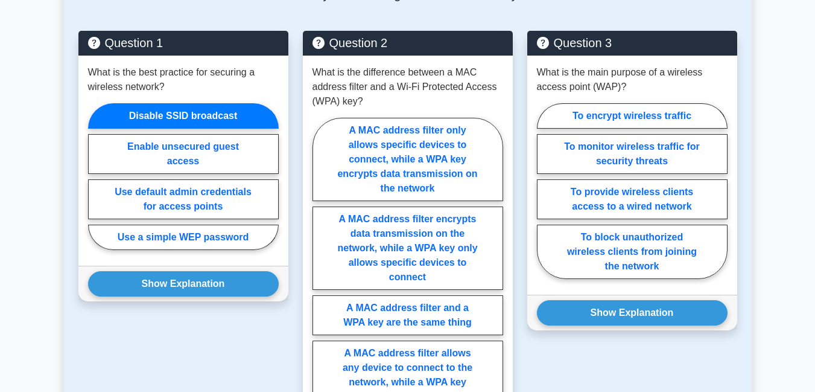
click at [88, 176] on input "Enable unsecured guest access" at bounding box center [92, 180] width 8 height 8
radio input "true"
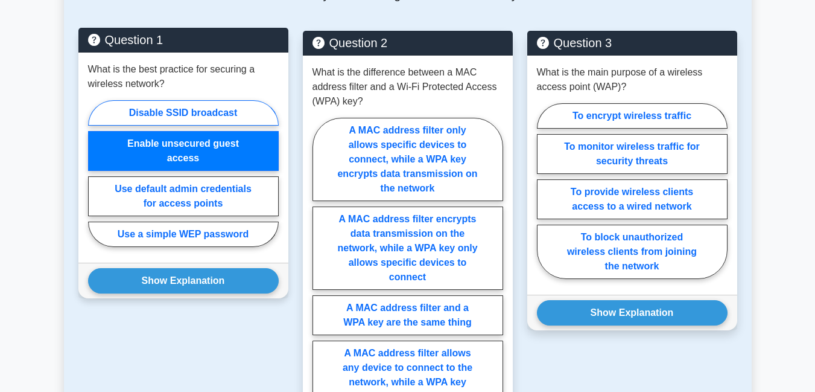
click at [200, 101] on label "Disable SSID broadcast" at bounding box center [183, 112] width 191 height 25
click at [96, 173] on input "Disable SSID broadcast" at bounding box center [92, 177] width 8 height 8
radio input "true"
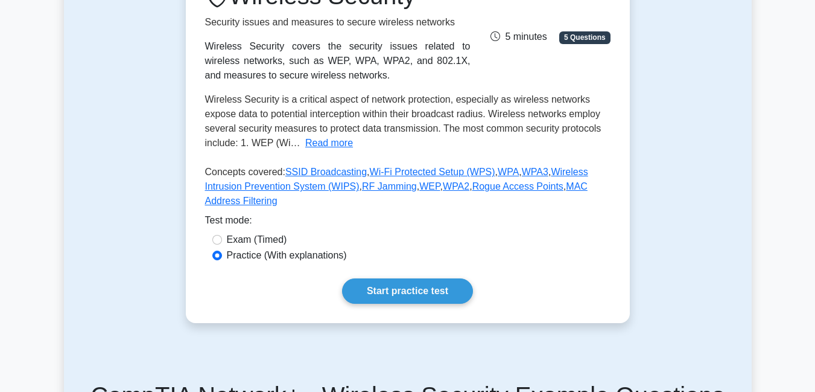
scroll to position [209, 0]
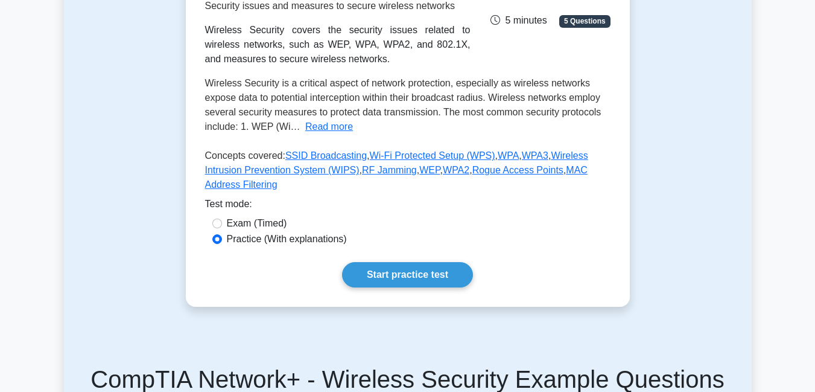
radio input "true"
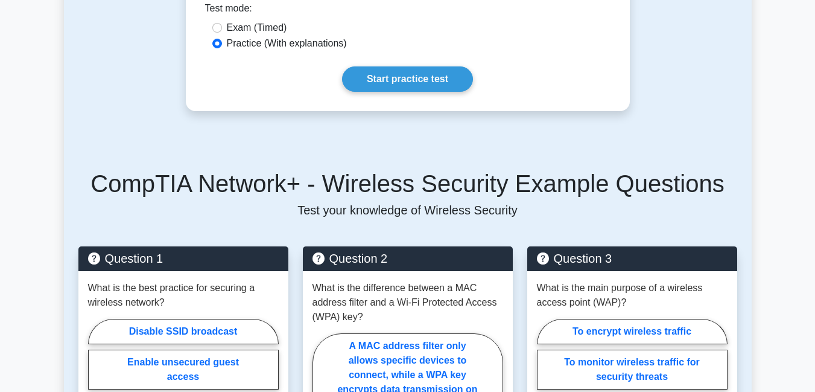
scroll to position [589, 0]
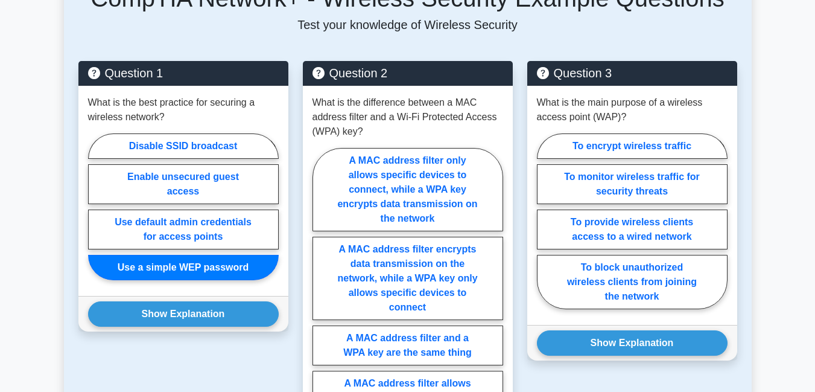
click at [88, 206] on input "Disable SSID broadcast" at bounding box center [92, 210] width 8 height 8
radio input "true"
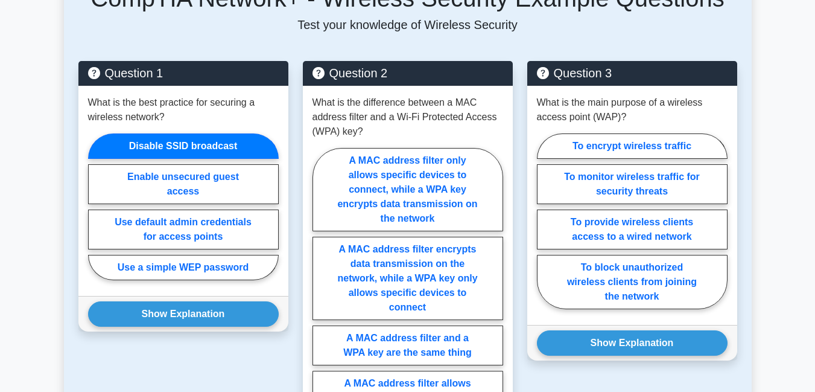
click at [88, 206] on input "Enable unsecured guest access" at bounding box center [92, 210] width 8 height 8
radio input "true"
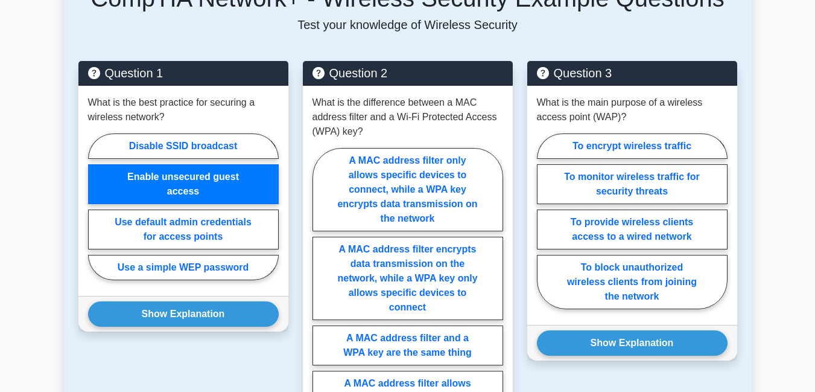
click at [88, 206] on input "Use default admin credentials for access points" at bounding box center [92, 210] width 8 height 8
radio input "true"
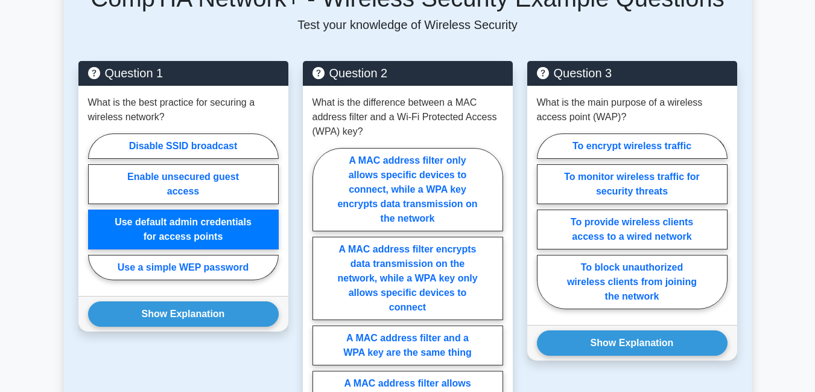
click at [88, 206] on input "Use a simple WEP password" at bounding box center [92, 210] width 8 height 8
radio input "true"
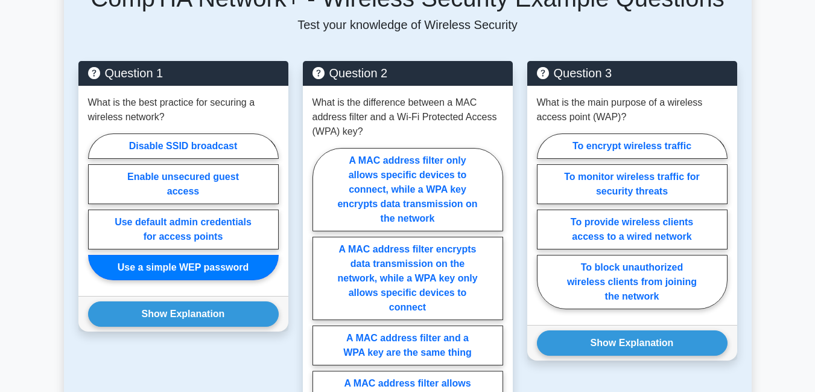
click at [88, 206] on input "Disable SSID broadcast" at bounding box center [92, 210] width 8 height 8
radio input "true"
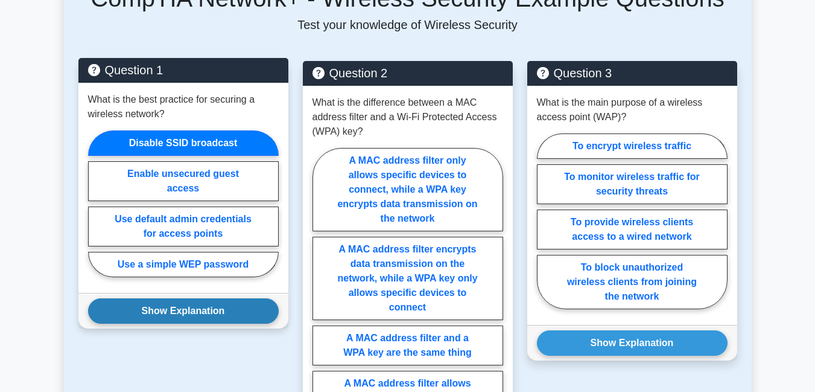
click at [200, 298] on button "Show Explanation" at bounding box center [183, 310] width 191 height 25
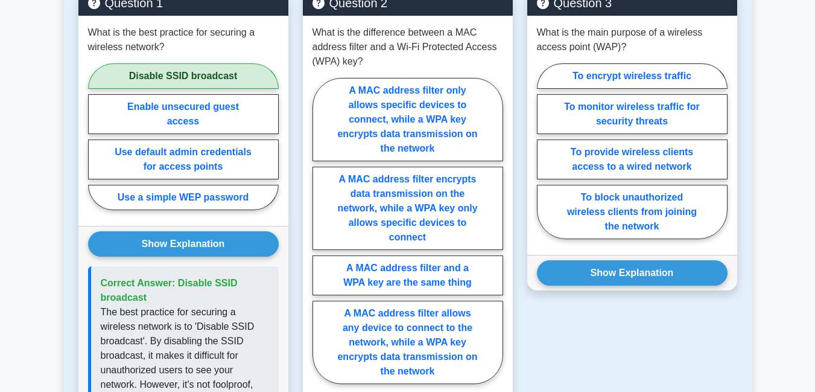
scroll to position [635, 0]
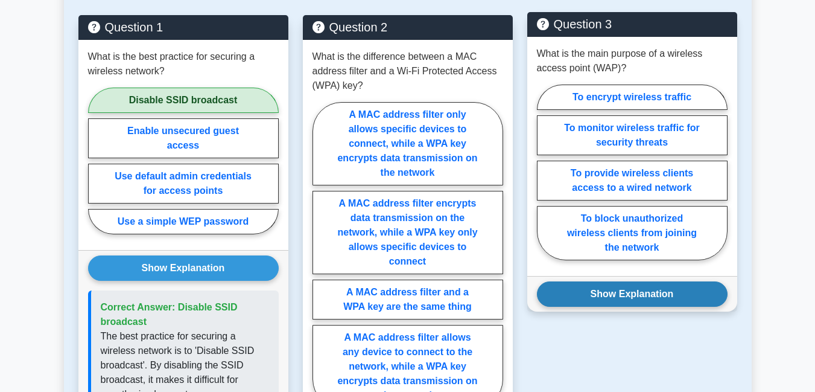
click at [631, 281] on button "Show Explanation" at bounding box center [632, 293] width 191 height 25
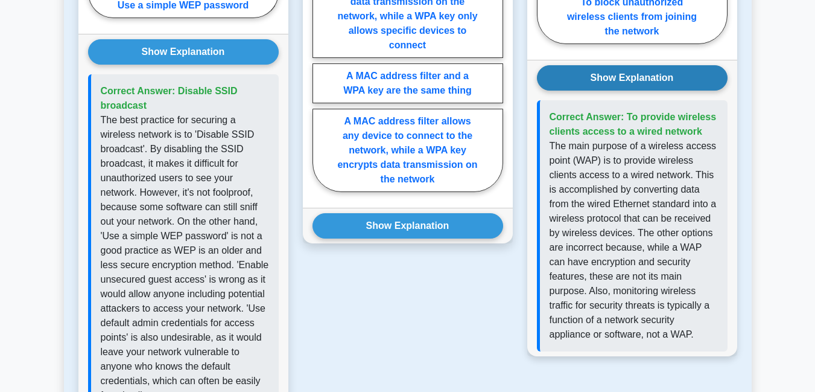
scroll to position [853, 0]
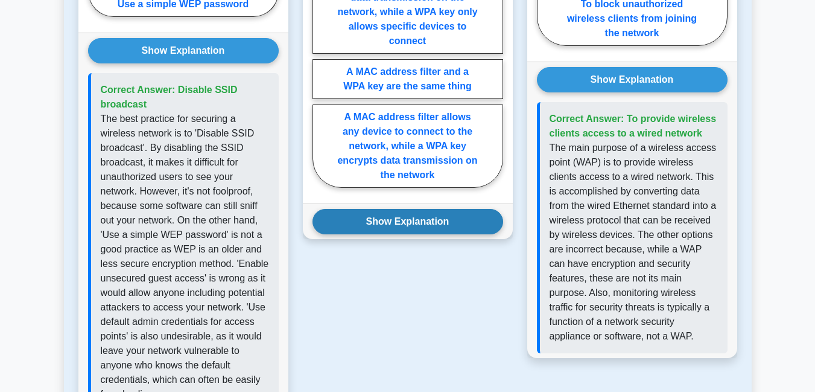
click at [399, 212] on button "Show Explanation" at bounding box center [408, 221] width 191 height 25
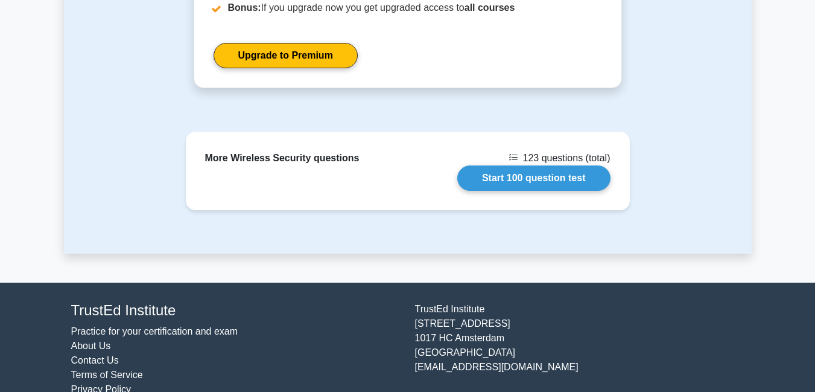
scroll to position [1751, 0]
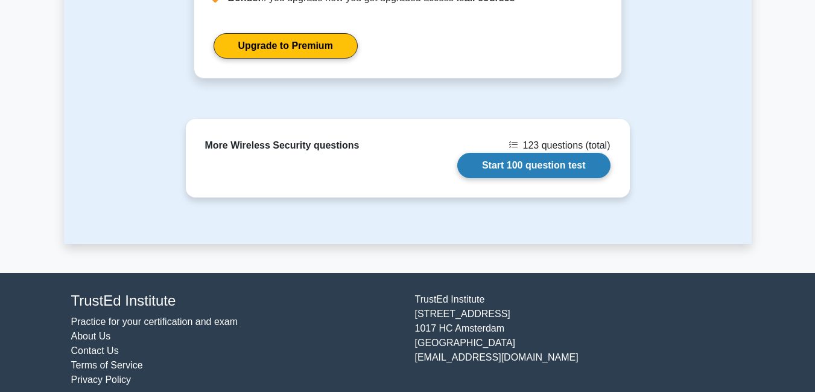
click at [530, 164] on link "Start 100 question test" at bounding box center [533, 165] width 153 height 25
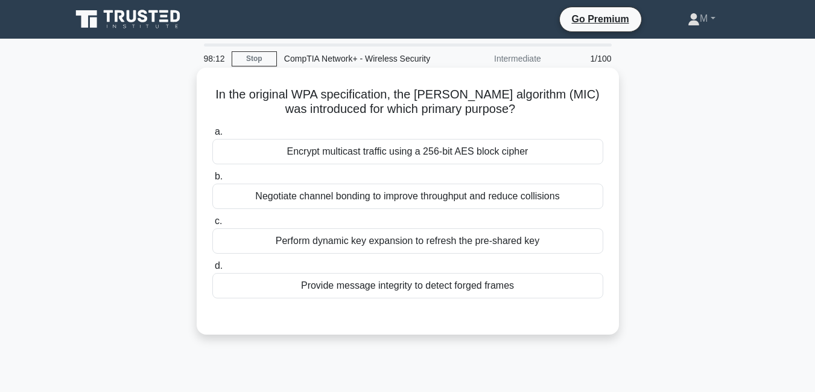
click at [402, 243] on div "Perform dynamic key expansion to refresh the pre-shared key" at bounding box center [407, 240] width 391 height 25
click at [212, 225] on input "c. Perform dynamic key expansion to refresh the pre-shared key" at bounding box center [212, 221] width 0 height 8
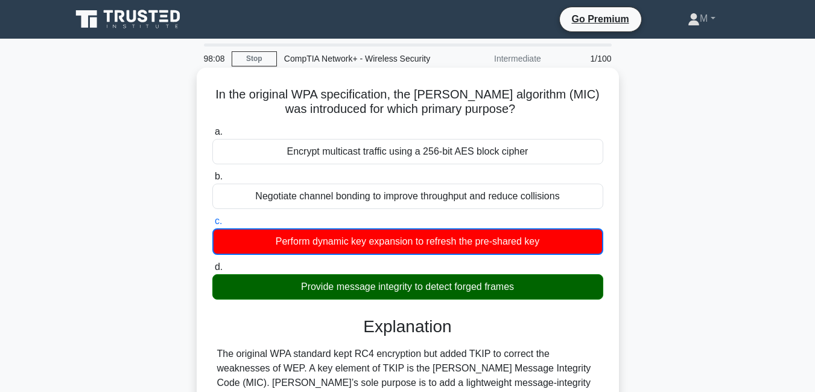
click at [212, 263] on input "d. Provide message integrity to detect forged frames" at bounding box center [212, 267] width 0 height 8
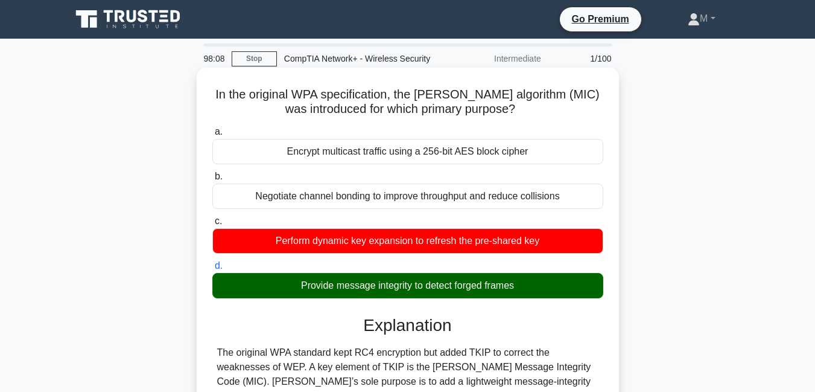
click at [212, 128] on input "a. Encrypt multicast traffic using a 256-bit AES block cipher" at bounding box center [212, 132] width 0 height 8
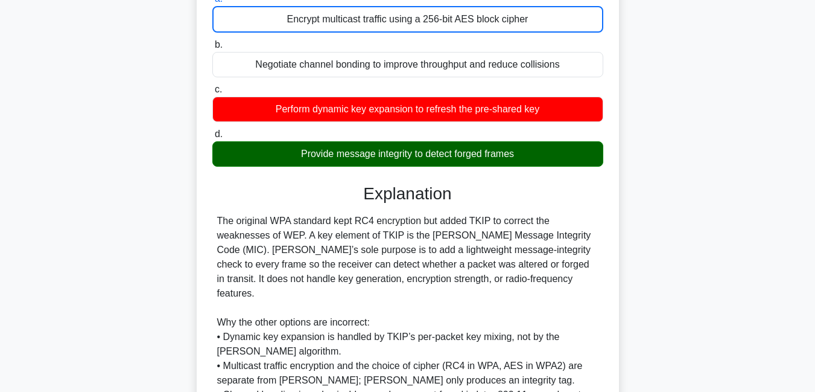
scroll to position [143, 0]
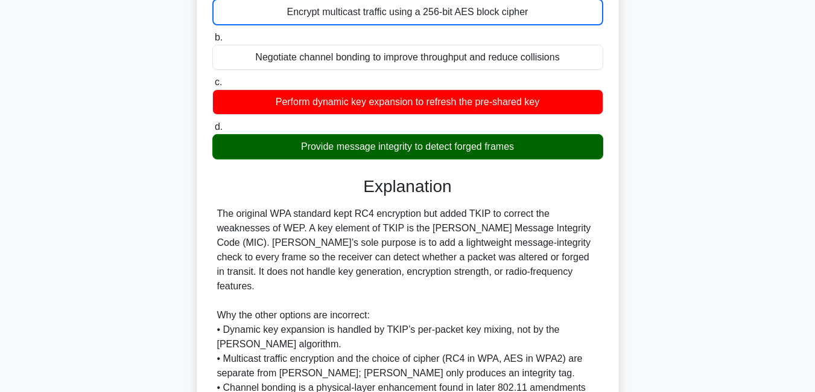
click at [212, 34] on input "b. Negotiate channel bonding to improve throughput and reduce collisions" at bounding box center [212, 38] width 0 height 8
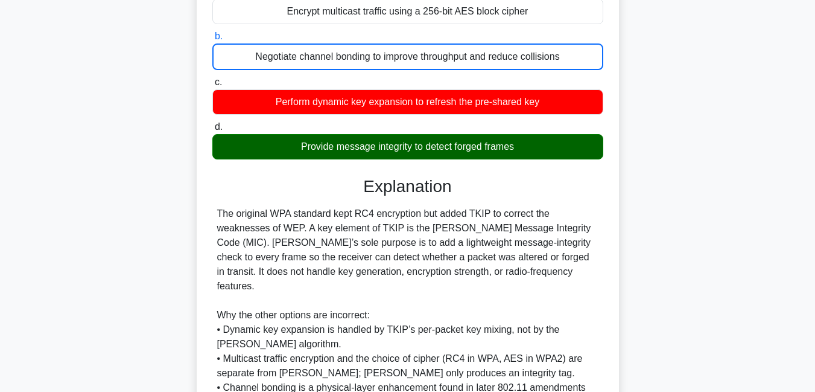
scroll to position [142, 0]
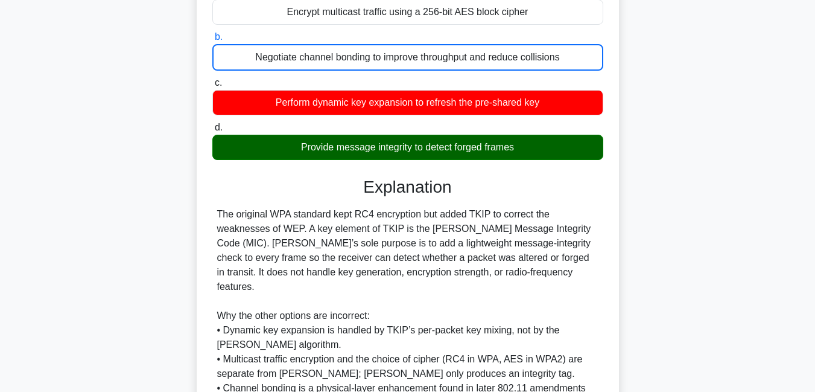
click at [212, 79] on input "c. Perform dynamic key expansion to refresh the pre-shared key" at bounding box center [212, 83] width 0 height 8
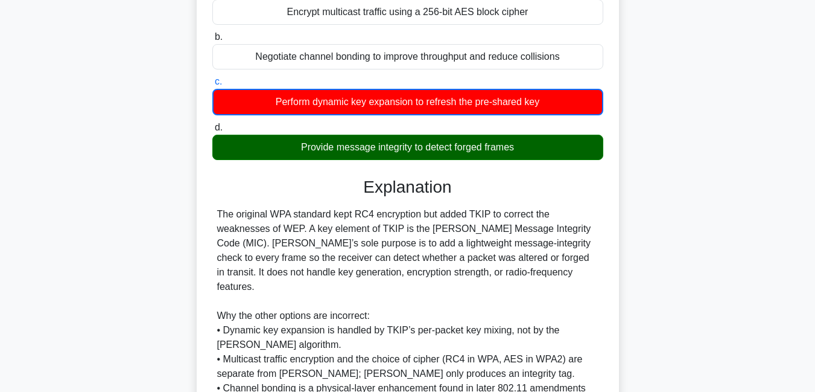
click at [212, 124] on input "d. Provide message integrity to detect forged frames" at bounding box center [212, 128] width 0 height 8
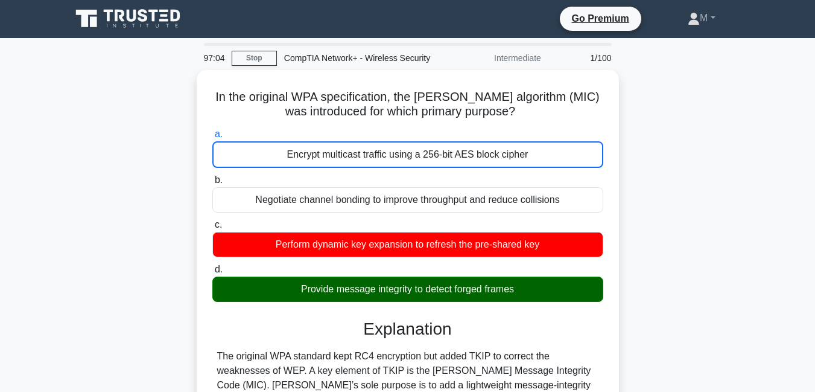
scroll to position [0, 0]
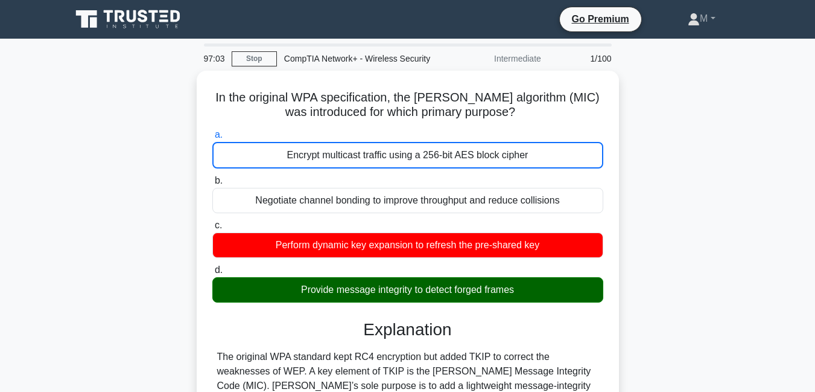
click at [212, 177] on input "b. Negotiate channel bonding to improve throughput and reduce collisions" at bounding box center [212, 181] width 0 height 8
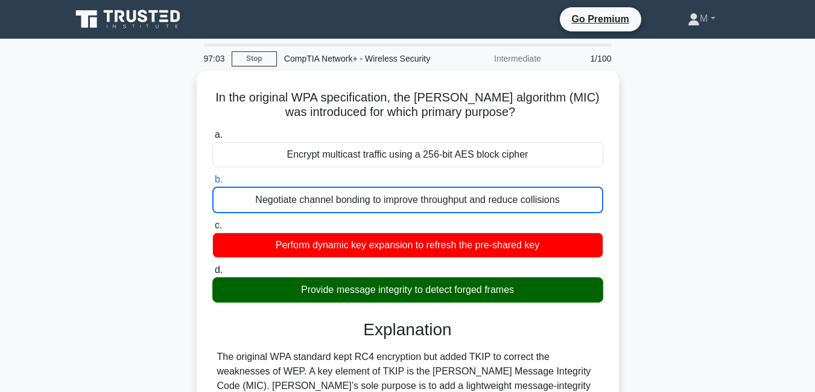
click at [212, 221] on input "c. Perform dynamic key expansion to refresh the pre-shared key" at bounding box center [212, 225] width 0 height 8
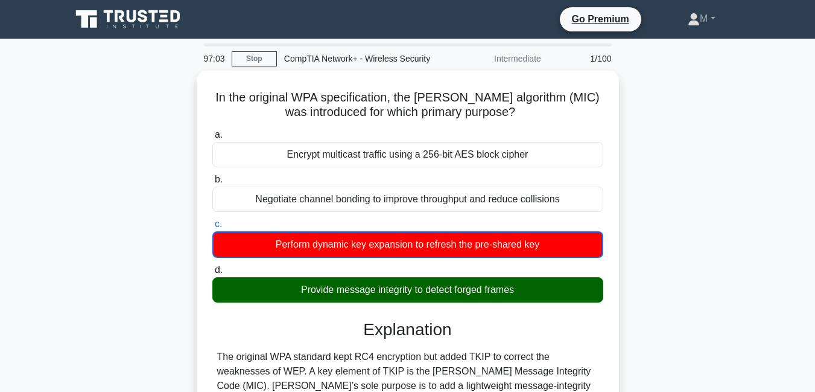
click at [212, 266] on input "d. Provide message integrity to detect forged frames" at bounding box center [212, 270] width 0 height 8
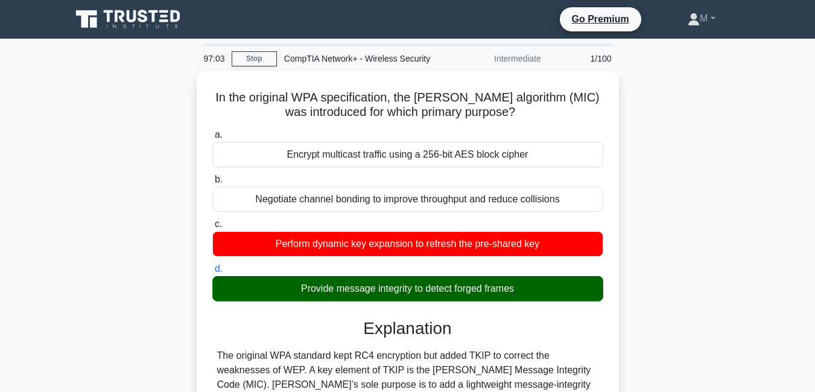
click at [212, 131] on input "a. Encrypt multicast traffic using a 256-bit AES block cipher" at bounding box center [212, 135] width 0 height 8
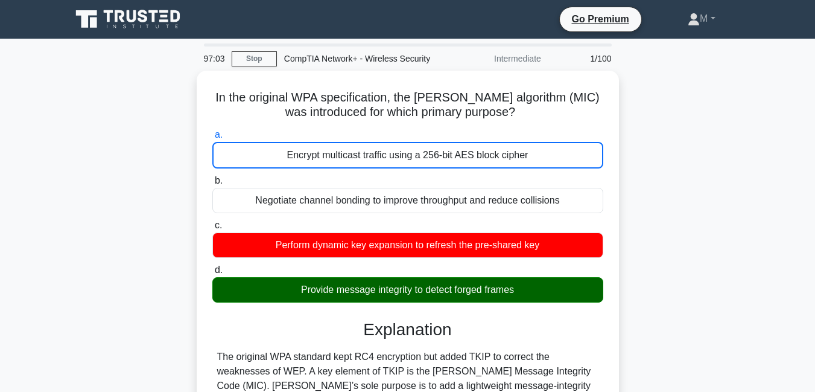
click at [212, 177] on input "b. Negotiate channel bonding to improve throughput and reduce collisions" at bounding box center [212, 181] width 0 height 8
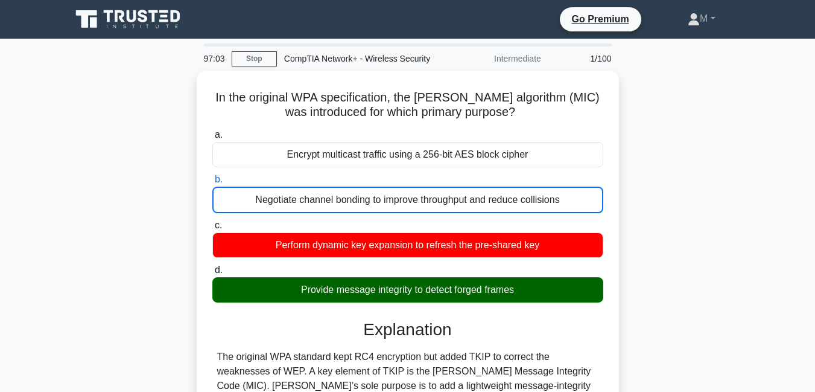
click at [212, 221] on input "c. Perform dynamic key expansion to refresh the pre-shared key" at bounding box center [212, 225] width 0 height 8
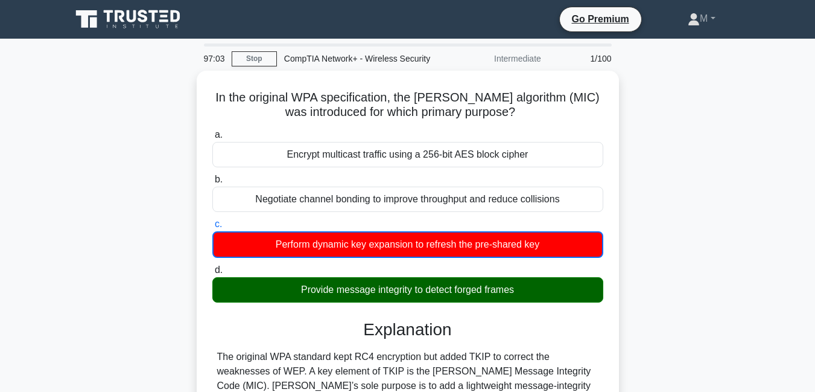
click at [212, 266] on input "d. Provide message integrity to detect forged frames" at bounding box center [212, 270] width 0 height 8
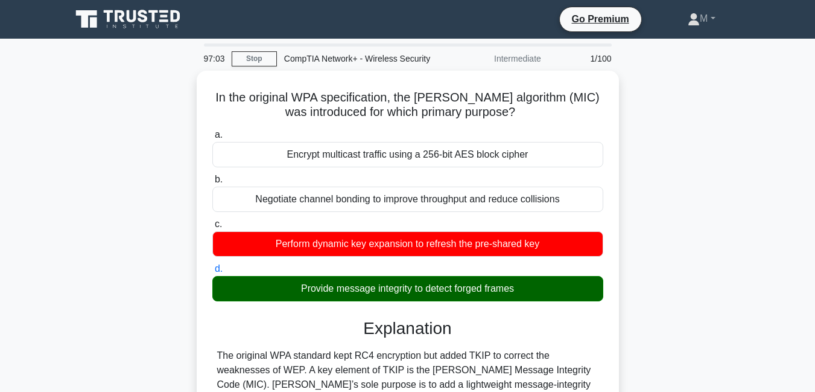
click at [212, 131] on input "a. Encrypt multicast traffic using a 256-bit AES block cipher" at bounding box center [212, 135] width 0 height 8
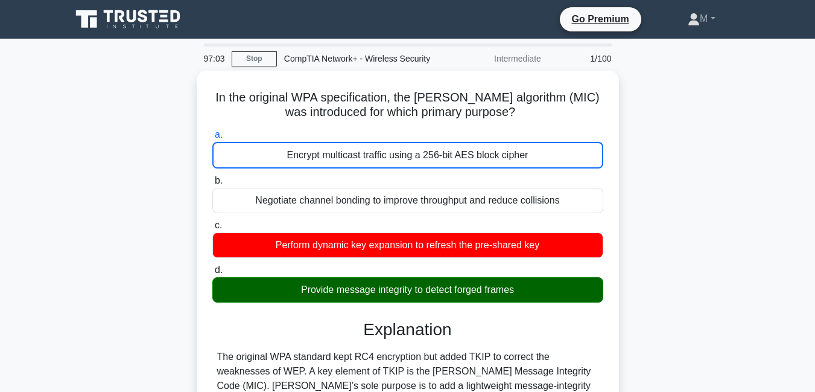
click at [212, 177] on input "b. Negotiate channel bonding to improve throughput and reduce collisions" at bounding box center [212, 181] width 0 height 8
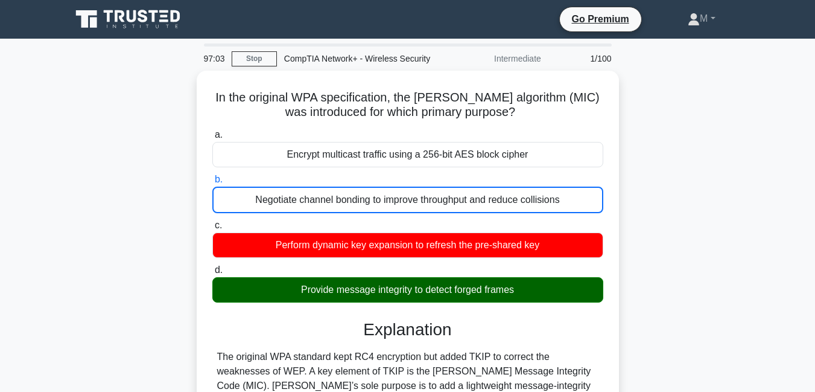
click at [212, 221] on input "c. Perform dynamic key expansion to refresh the pre-shared key" at bounding box center [212, 225] width 0 height 8
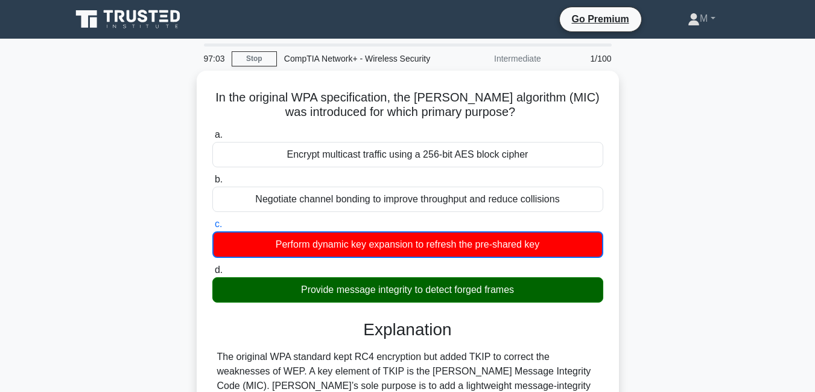
click at [212, 266] on input "d. Provide message integrity to detect forged frames" at bounding box center [212, 270] width 0 height 8
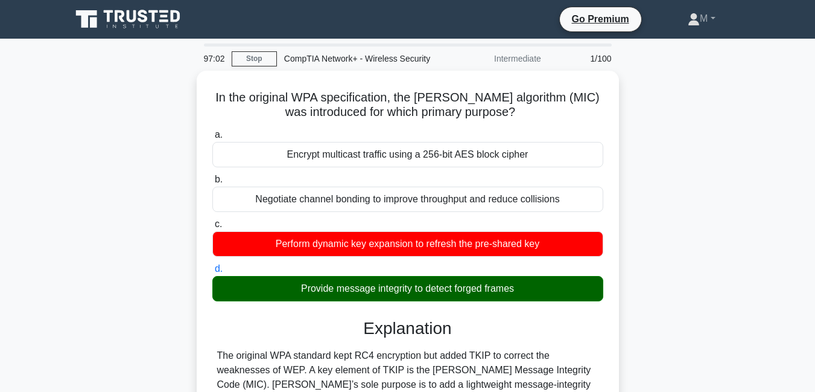
click at [212, 131] on input "a. Encrypt multicast traffic using a 256-bit AES block cipher" at bounding box center [212, 135] width 0 height 8
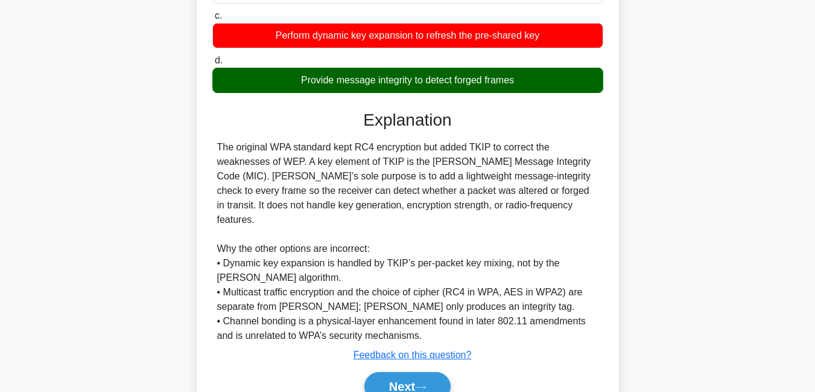
scroll to position [210, 0]
